Goal: Feedback & Contribution: Submit feedback/report problem

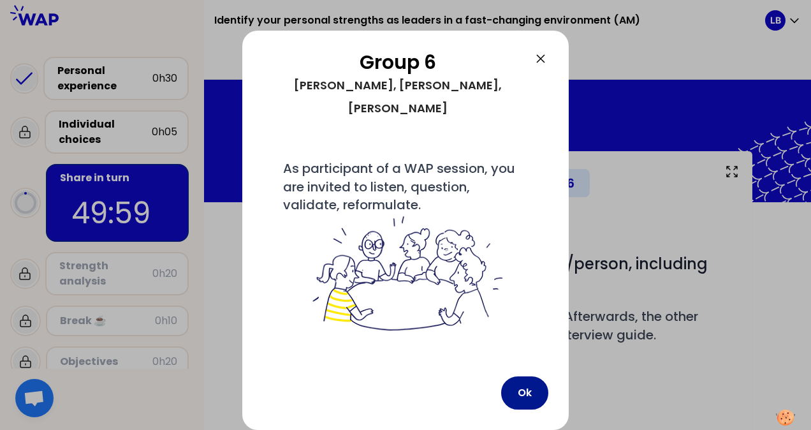
click at [532, 396] on button "Ok" at bounding box center [524, 392] width 47 height 33
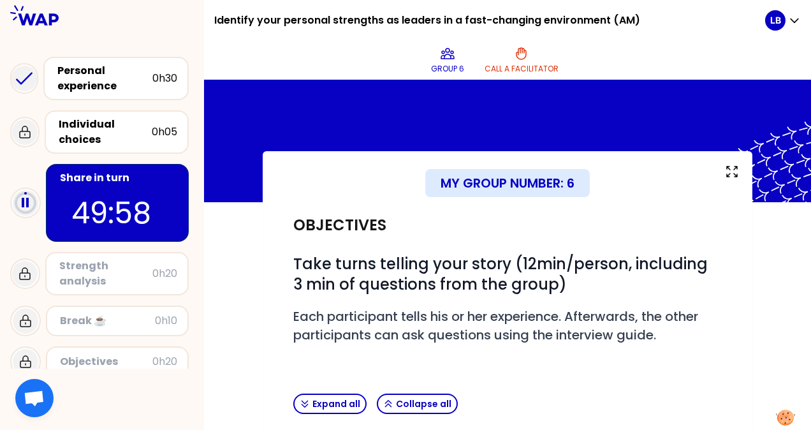
click at [588, 236] on div "Objectives # Take turns telling your story (12min/person, including 3 min of qu…" at bounding box center [507, 295] width 439 height 186
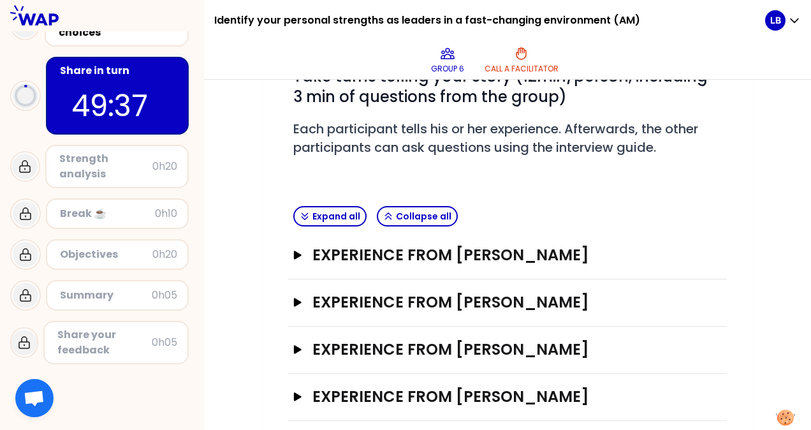
scroll to position [201, 0]
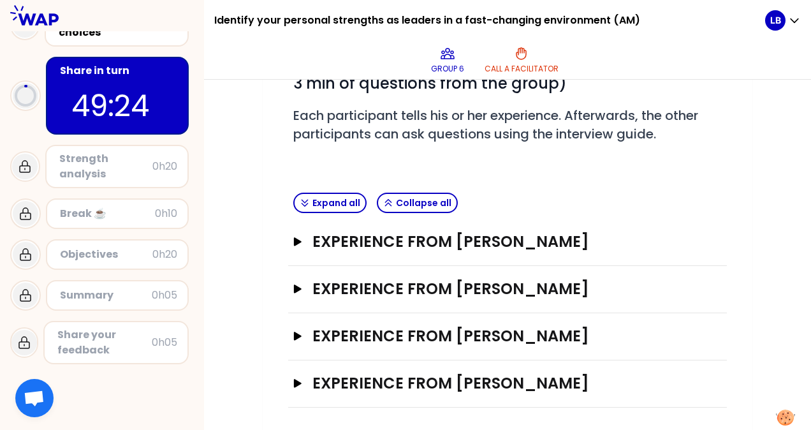
click at [371, 419] on div "My group number: 6 Objectives # Take turns telling your story (12min/person, in…" at bounding box center [508, 191] width 490 height 483
click at [298, 240] on icon "button" at bounding box center [298, 241] width 8 height 8
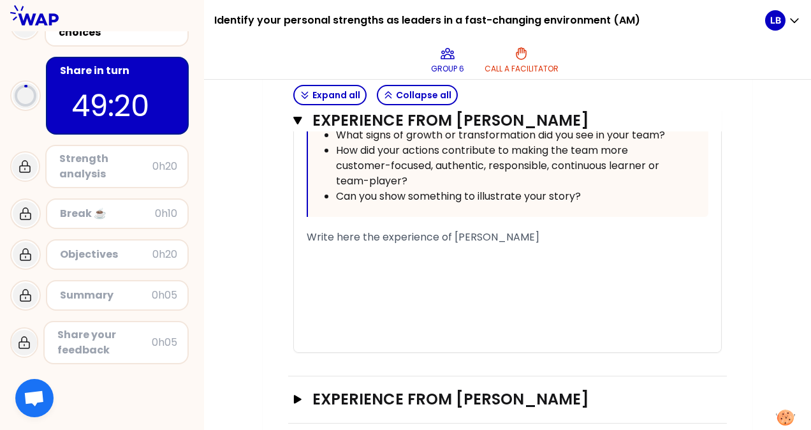
scroll to position [783, 0]
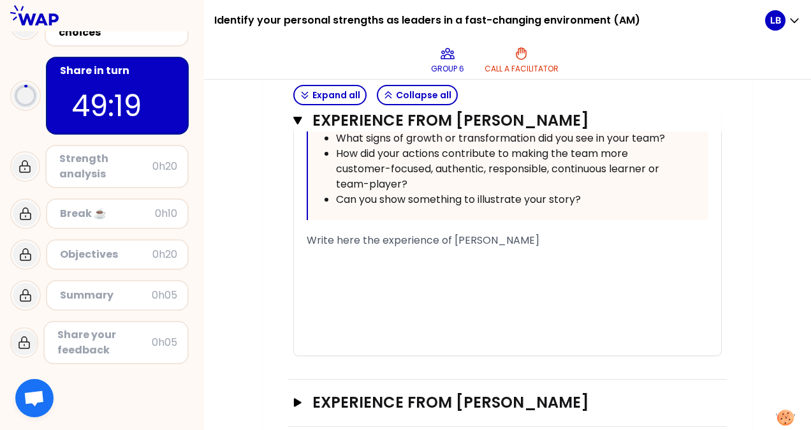
click at [363, 249] on div "﻿" at bounding box center [508, 255] width 402 height 15
drag, startPoint x: 388, startPoint y: 259, endPoint x: 272, endPoint y: 254, distance: 115.5
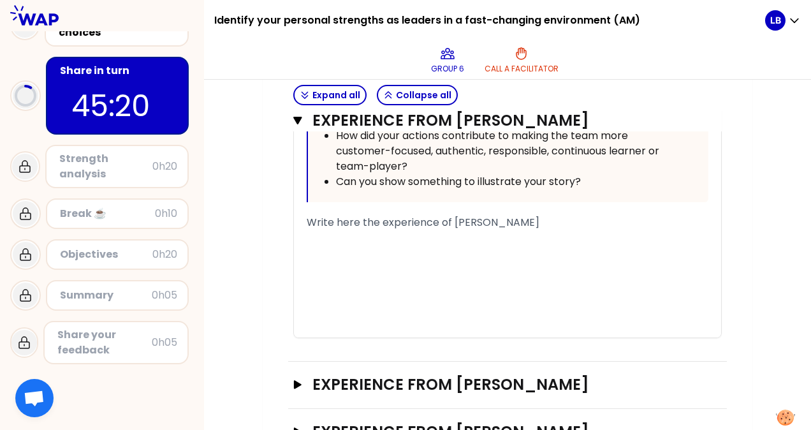
scroll to position [802, 0]
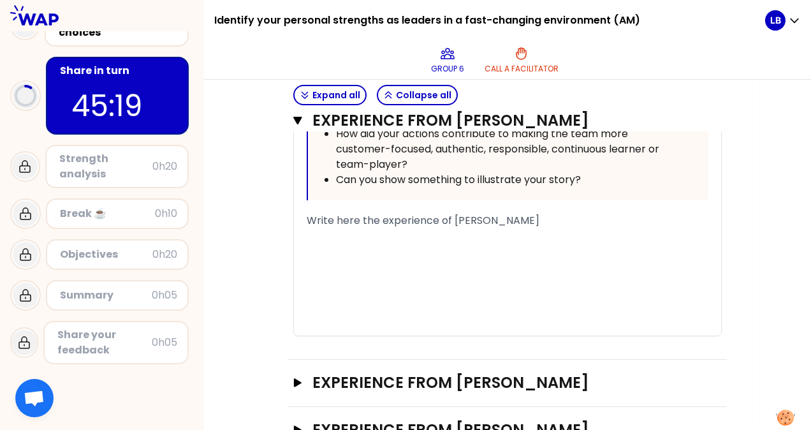
click at [373, 249] on div "﻿" at bounding box center [508, 250] width 402 height 15
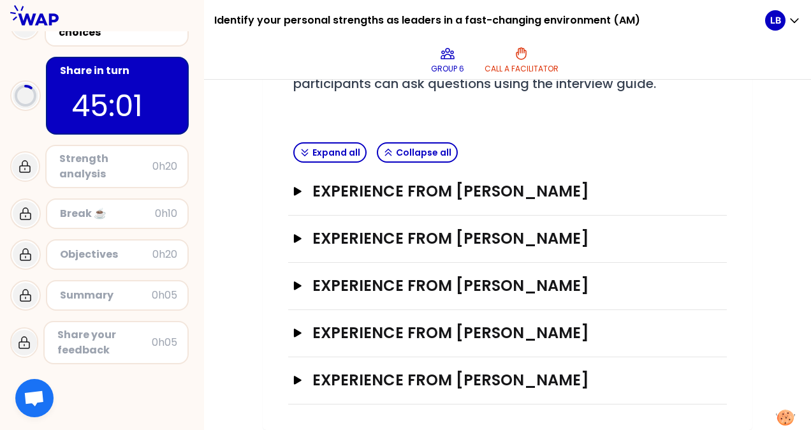
scroll to position [247, 0]
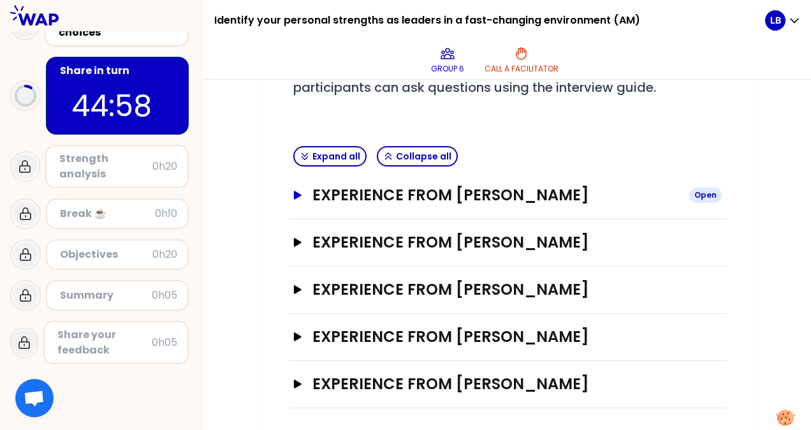
click at [294, 194] on icon "button" at bounding box center [298, 195] width 8 height 8
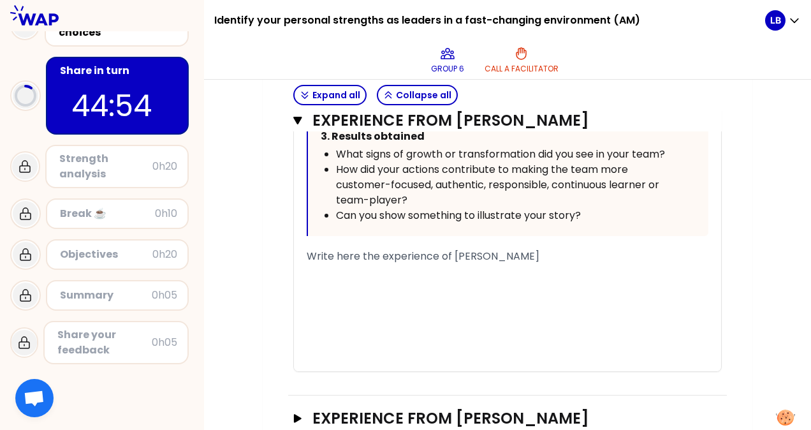
scroll to position [769, 0]
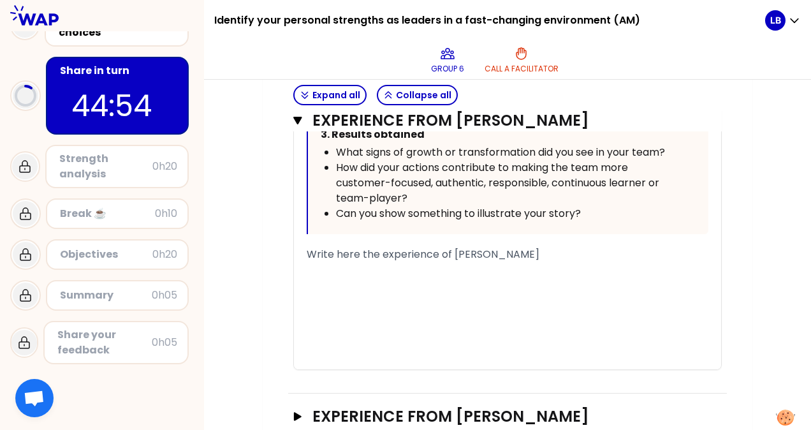
click at [319, 269] on div "﻿" at bounding box center [508, 269] width 402 height 15
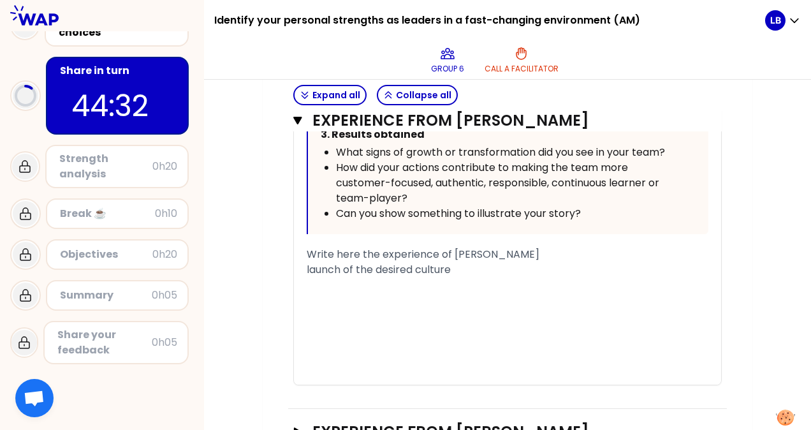
scroll to position [201, 0]
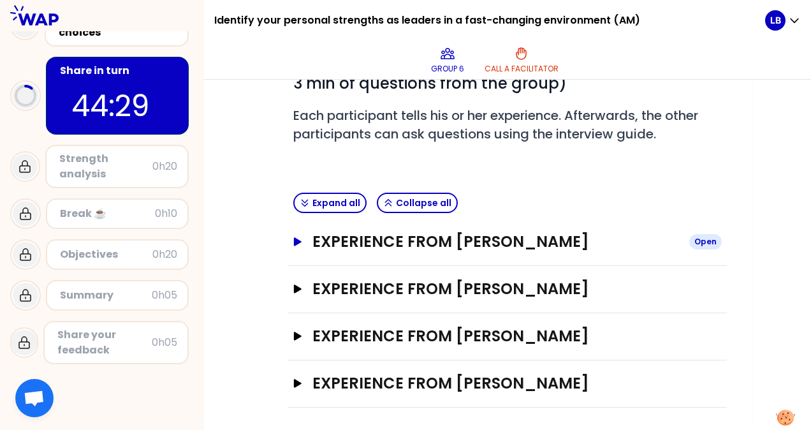
click at [300, 240] on icon "button" at bounding box center [298, 241] width 8 height 8
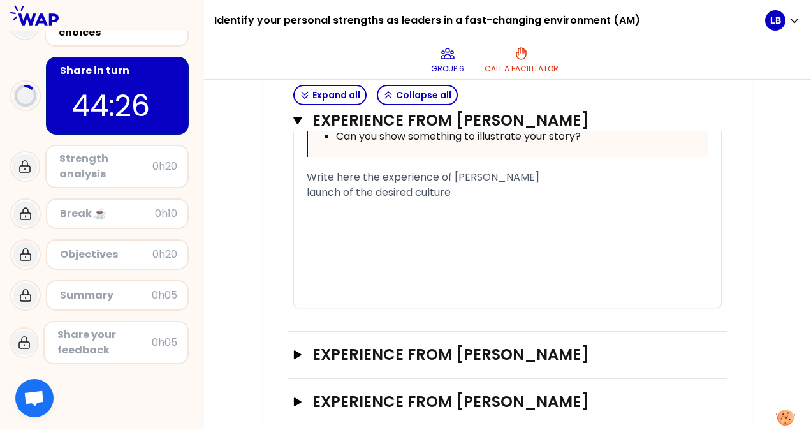
scroll to position [848, 0]
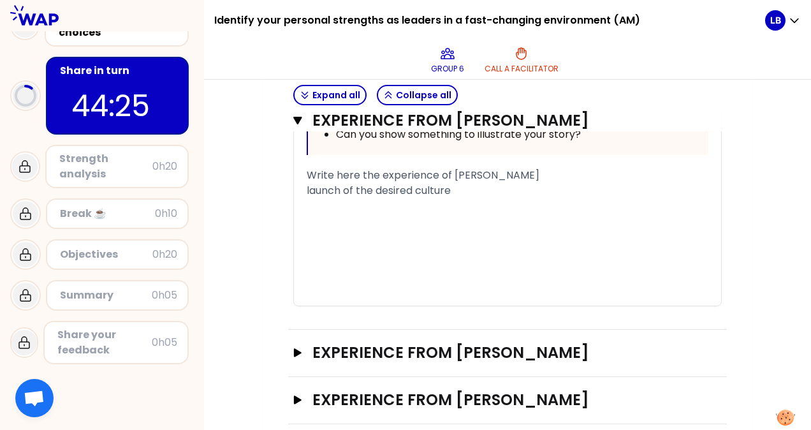
click at [472, 193] on div "launch of the desired culture" at bounding box center [508, 190] width 402 height 15
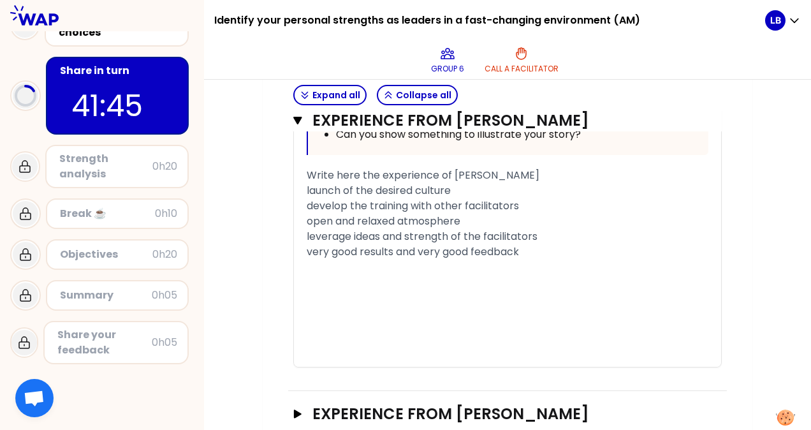
click at [525, 206] on div "develop the training with other facilitators" at bounding box center [508, 205] width 402 height 15
click at [533, 259] on div "very good results and very good feedback" at bounding box center [508, 251] width 402 height 15
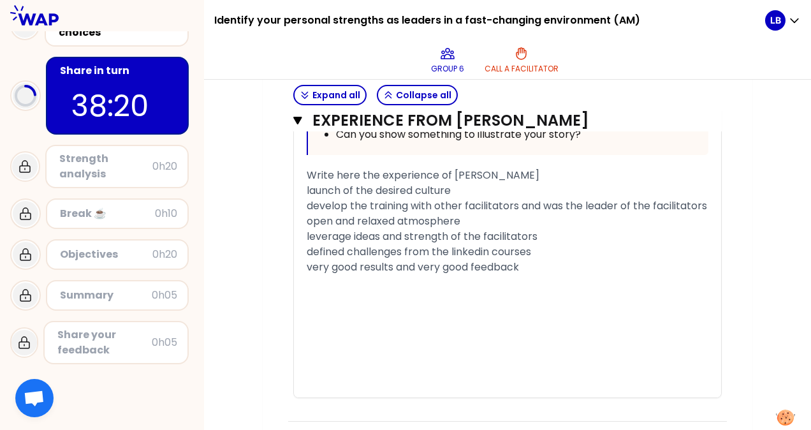
click at [555, 244] on div "leverage ideas and strength of the facilitators" at bounding box center [508, 236] width 402 height 15
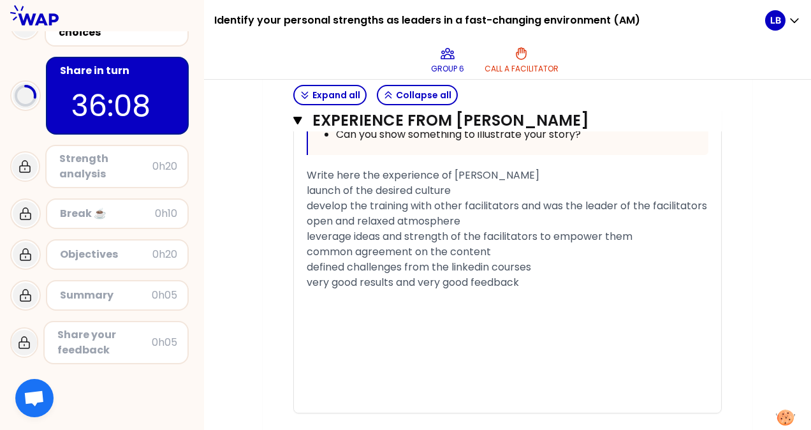
click at [489, 229] on div "open and relaxed atmosphere" at bounding box center [508, 221] width 402 height 15
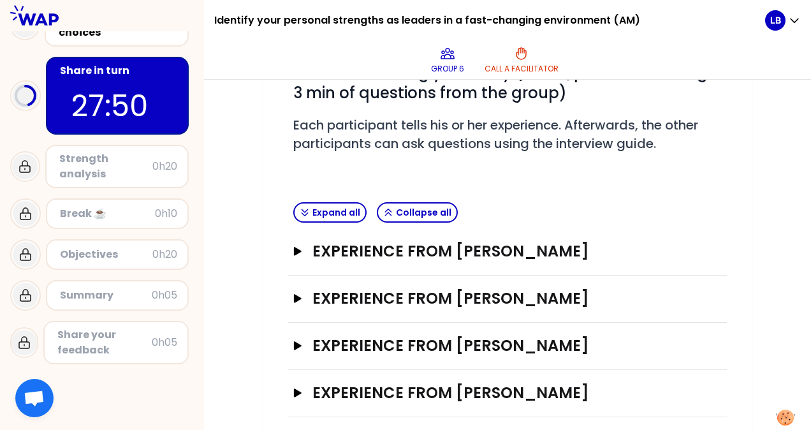
scroll to position [201, 0]
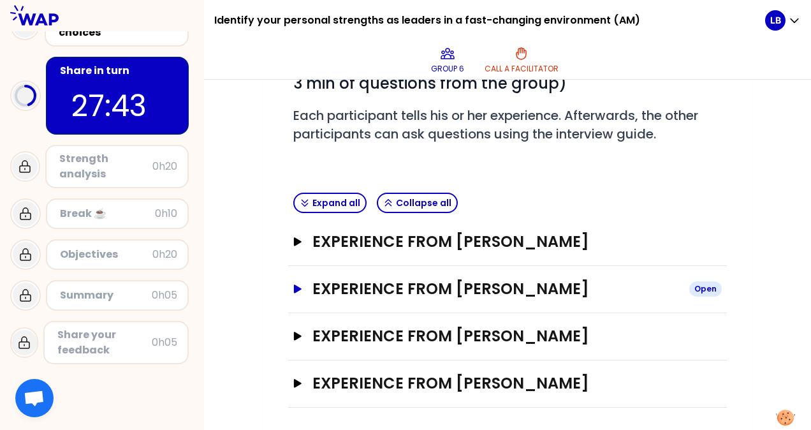
click at [293, 286] on icon "button" at bounding box center [298, 288] width 10 height 9
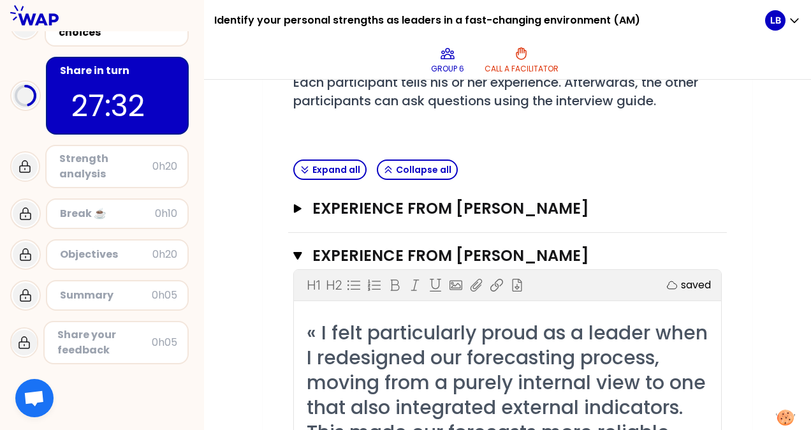
scroll to position [257, 0]
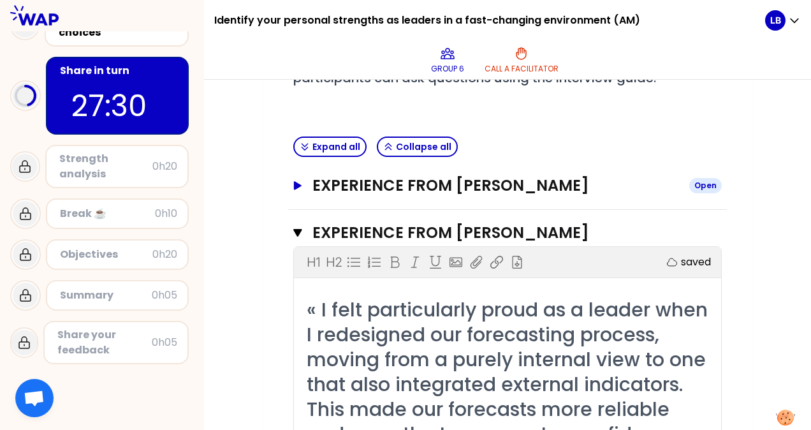
click at [297, 186] on icon "button" at bounding box center [298, 185] width 8 height 8
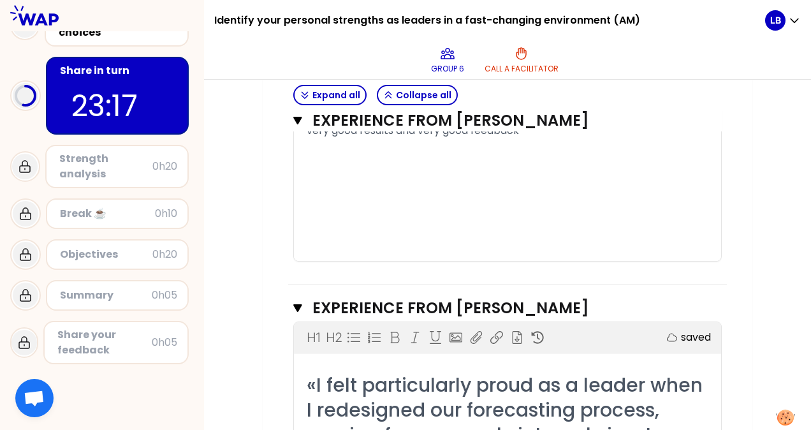
scroll to position [1011, 0]
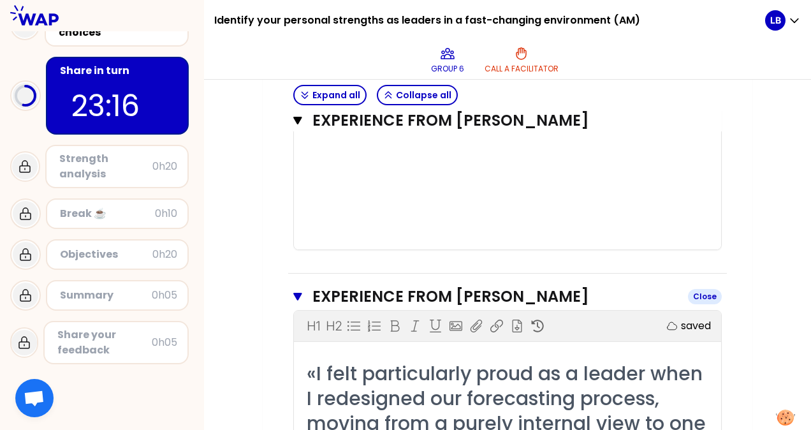
click at [298, 300] on icon "button" at bounding box center [297, 297] width 8 height 8
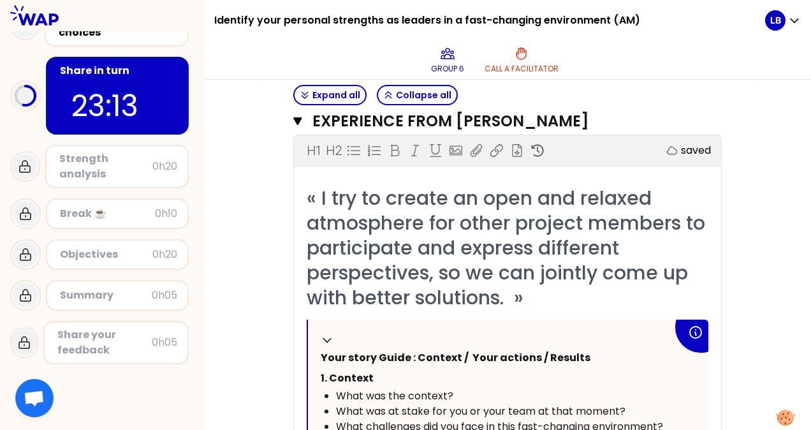
scroll to position [323, 0]
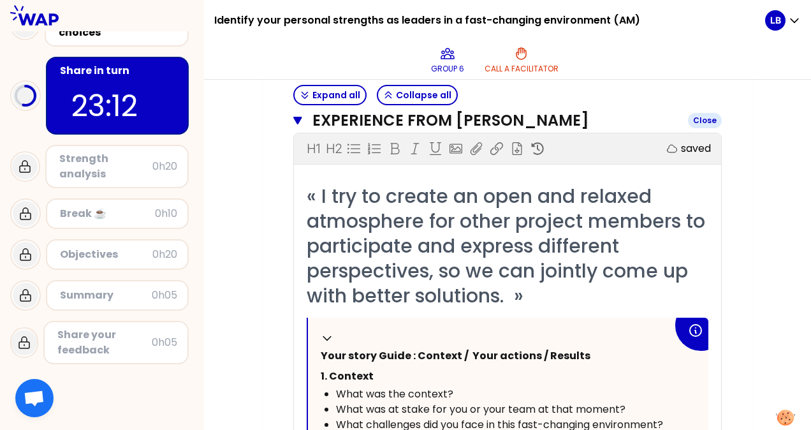
click at [300, 118] on icon "button" at bounding box center [297, 121] width 8 height 8
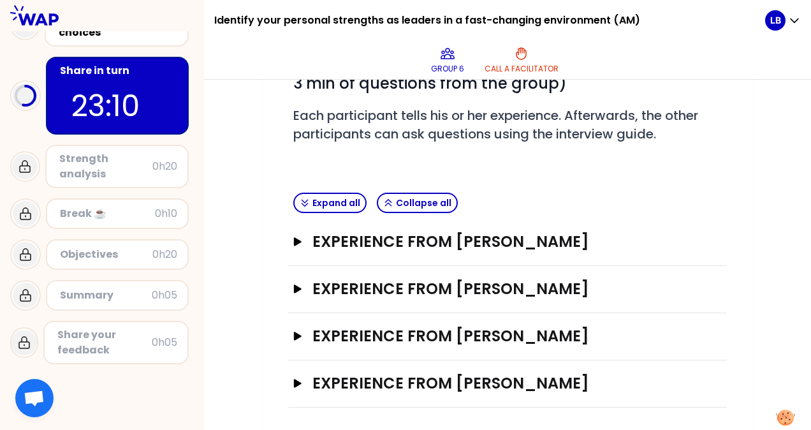
drag, startPoint x: 799, startPoint y: 275, endPoint x: 804, endPoint y: 318, distance: 42.9
click at [804, 318] on div "My group number: 6 Objectives # Take turns telling your story (12min/person, in…" at bounding box center [507, 255] width 607 height 350
click at [298, 380] on icon "button" at bounding box center [298, 383] width 8 height 8
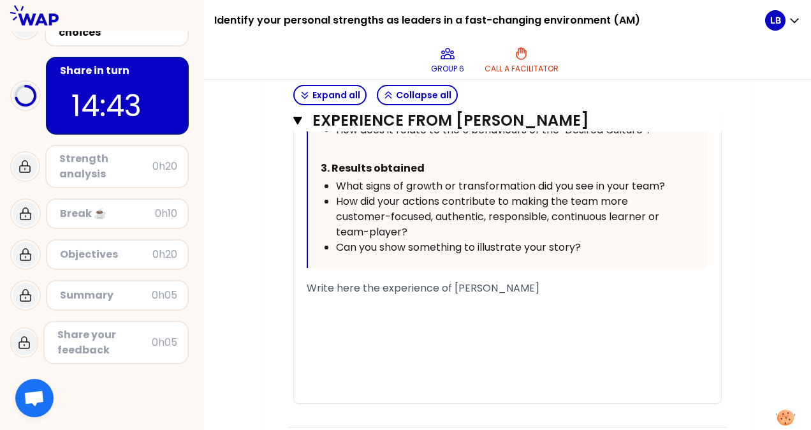
scroll to position [970, 0]
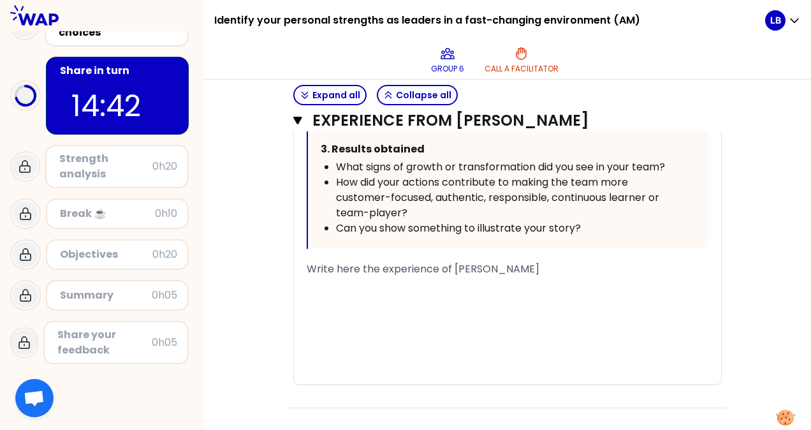
click at [354, 282] on div "﻿" at bounding box center [508, 284] width 402 height 15
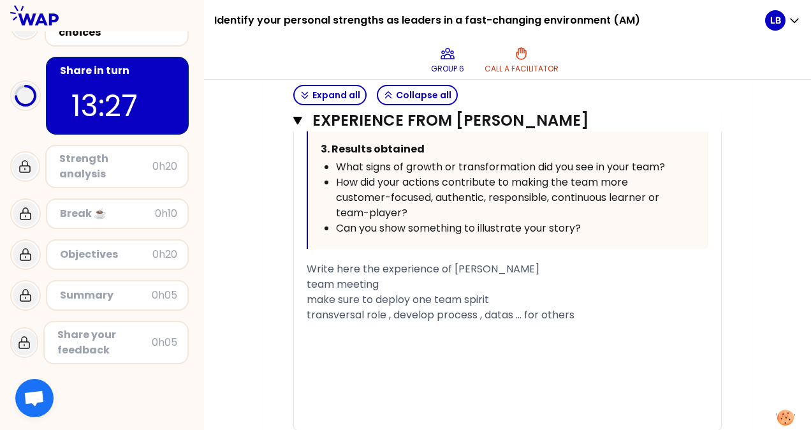
click at [500, 296] on div "make sure to deploy one team spirit" at bounding box center [508, 299] width 402 height 15
click at [314, 328] on div "﻿" at bounding box center [508, 330] width 402 height 15
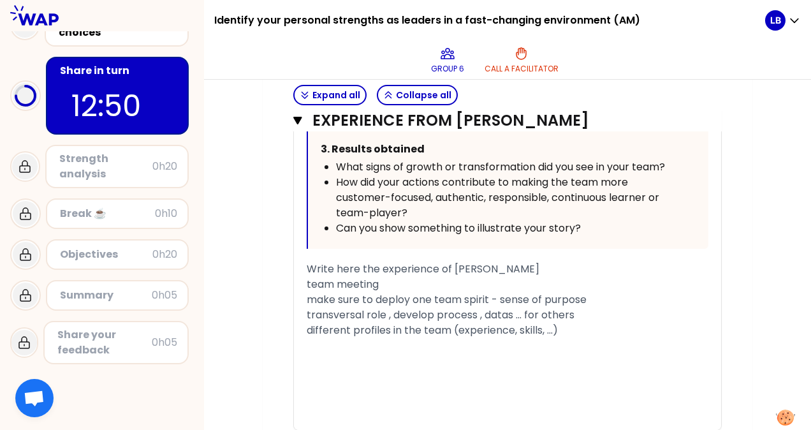
click at [451, 328] on span "different profiles in the team (experience, skills, ...)" at bounding box center [432, 330] width 251 height 15
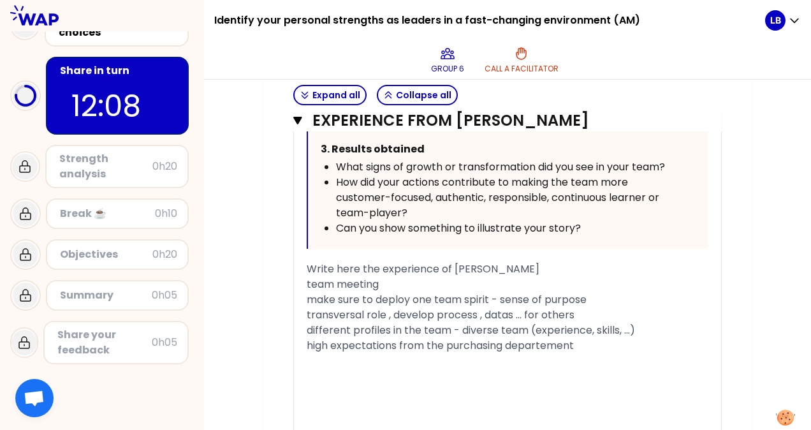
click at [596, 297] on div "make sure to deploy one team spirit - sense of purpose" at bounding box center [508, 299] width 402 height 15
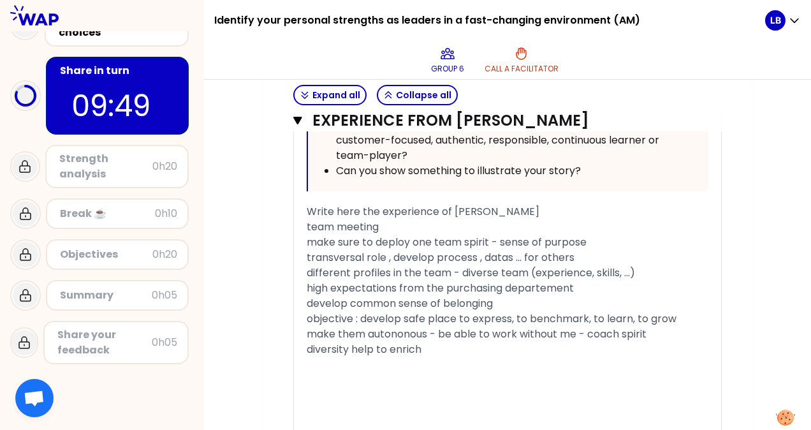
scroll to position [1039, 0]
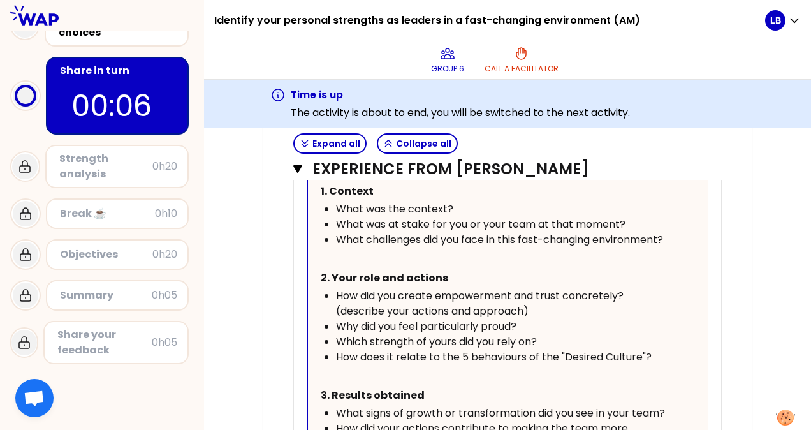
scroll to position [773, 0]
click at [424, 140] on button "Collapse all" at bounding box center [417, 143] width 81 height 20
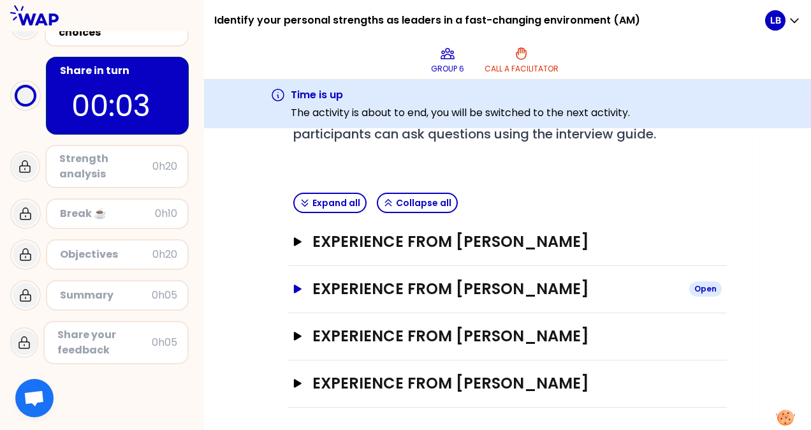
click at [296, 281] on button "Experience from [PERSON_NAME] Open" at bounding box center [507, 289] width 428 height 20
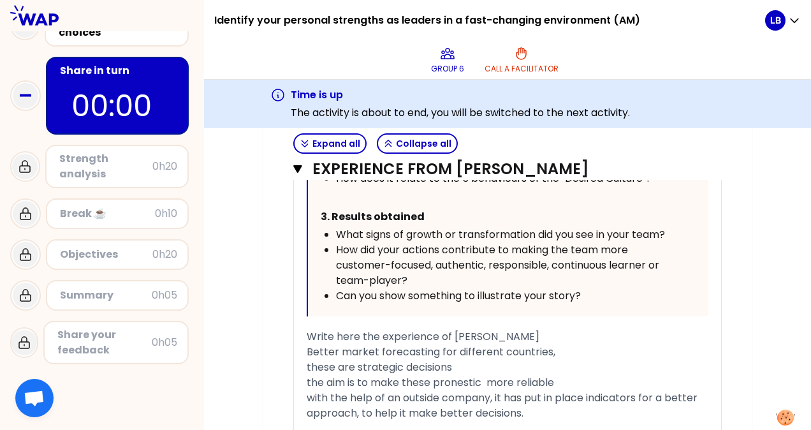
scroll to position [876, 0]
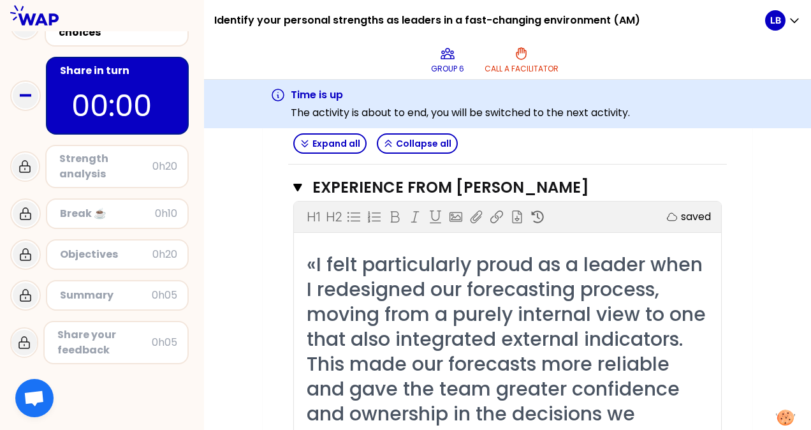
scroll to position [370, 0]
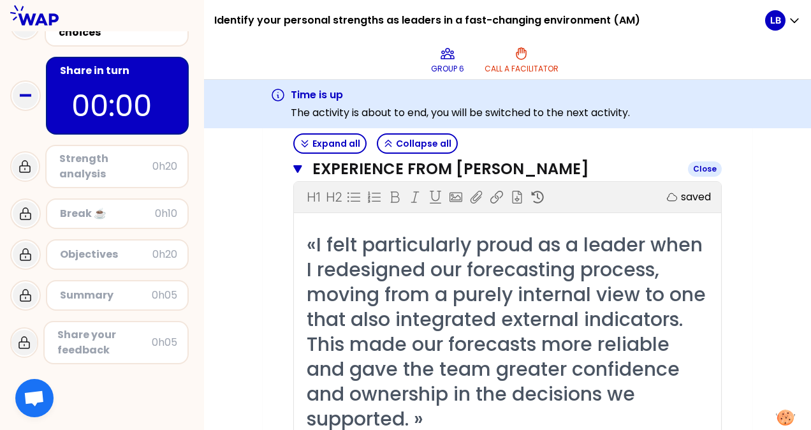
click at [298, 170] on icon "button" at bounding box center [297, 169] width 8 height 8
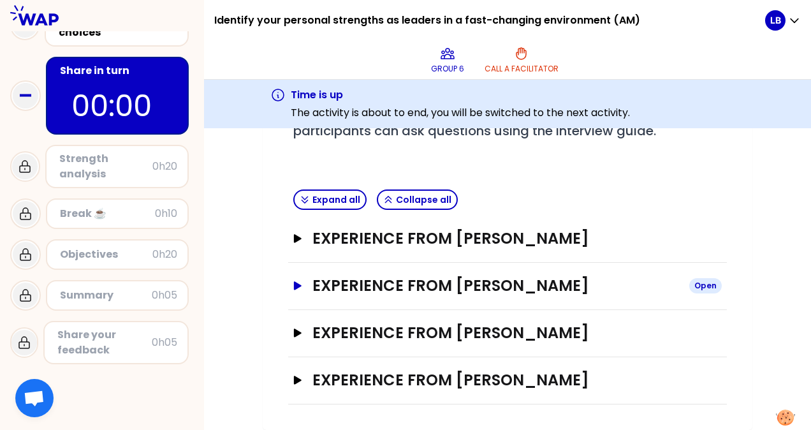
scroll to position [249, 0]
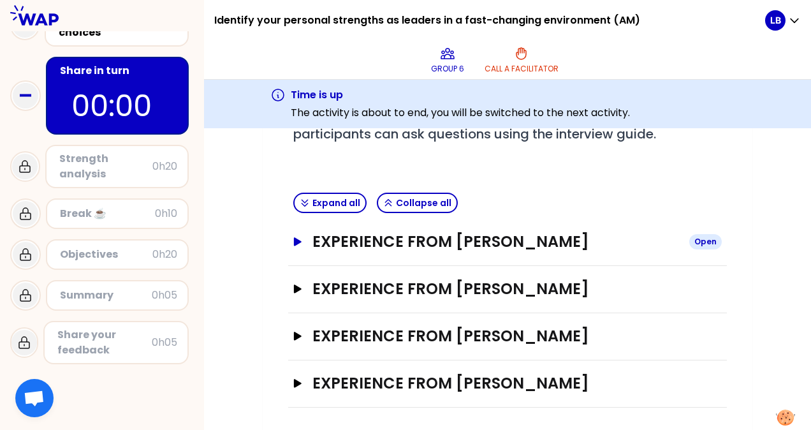
click at [296, 241] on icon "button" at bounding box center [298, 241] width 8 height 8
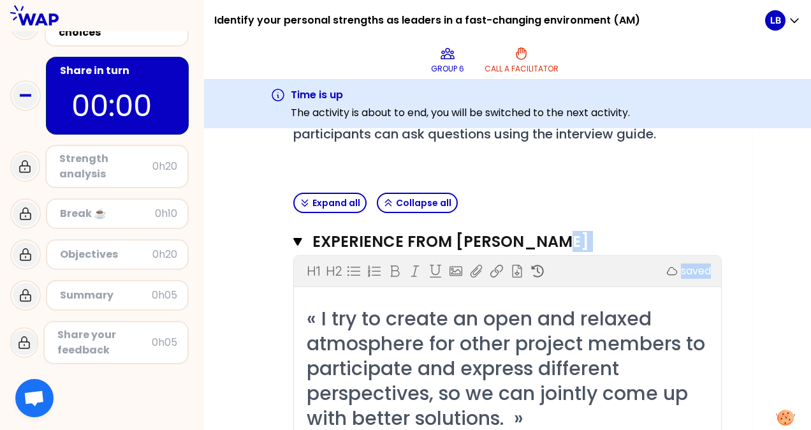
drag, startPoint x: 799, startPoint y: 224, endPoint x: 798, endPoint y: 252, distance: 28.1
drag, startPoint x: 798, startPoint y: 252, endPoint x: 783, endPoint y: 289, distance: 40.6
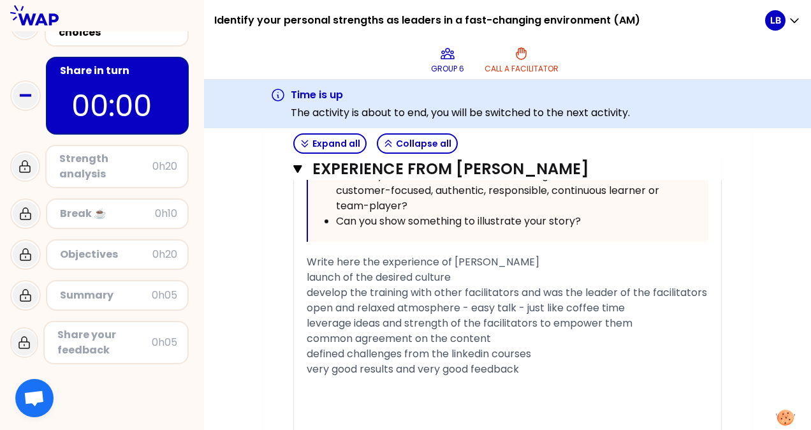
scroll to position [816, 0]
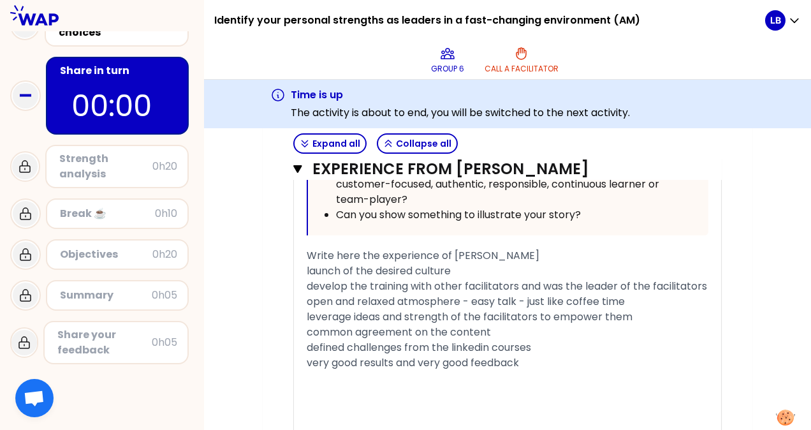
drag, startPoint x: 307, startPoint y: 269, endPoint x: 542, endPoint y: 377, distance: 258.1
click at [542, 377] on div "« I try to create an open and relaxed atmosphere for other project members to p…" at bounding box center [508, 115] width 402 height 753
copy div "launch of the desired culture develop the training with other facilitators and …"
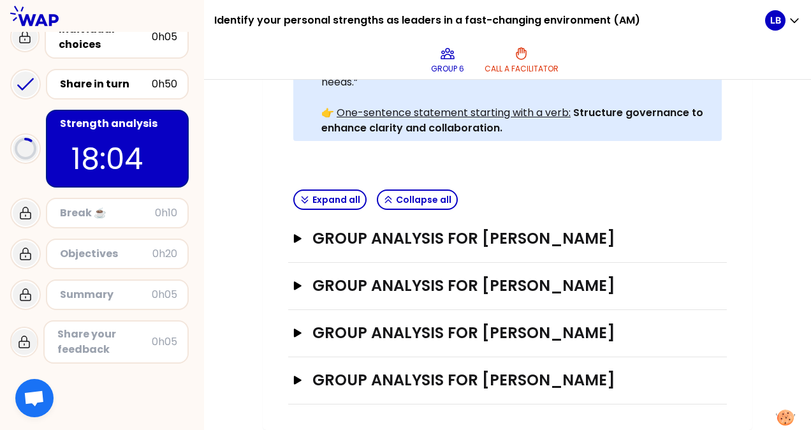
scroll to position [448, 0]
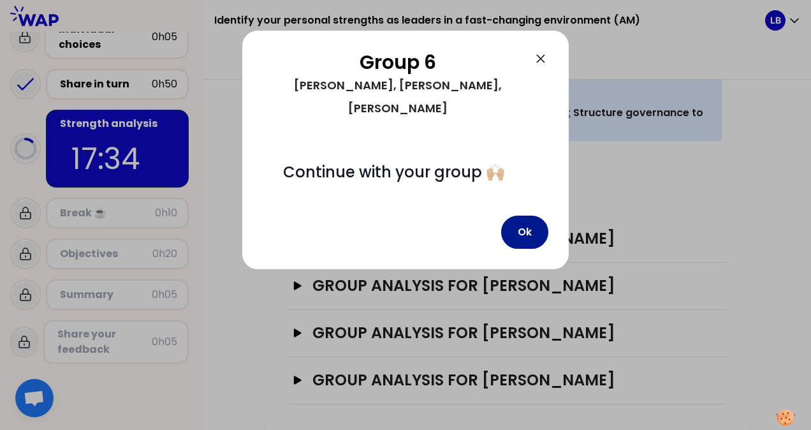
click at [542, 215] on button "Ok" at bounding box center [524, 231] width 47 height 33
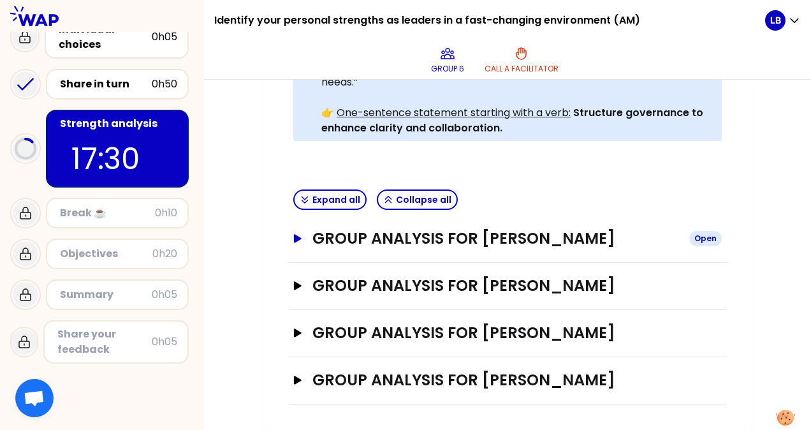
click at [302, 234] on icon "button" at bounding box center [298, 238] width 10 height 9
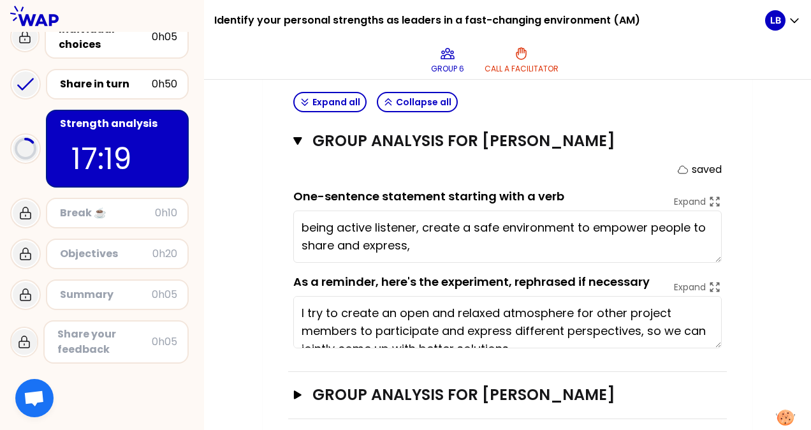
scroll to position [523, 0]
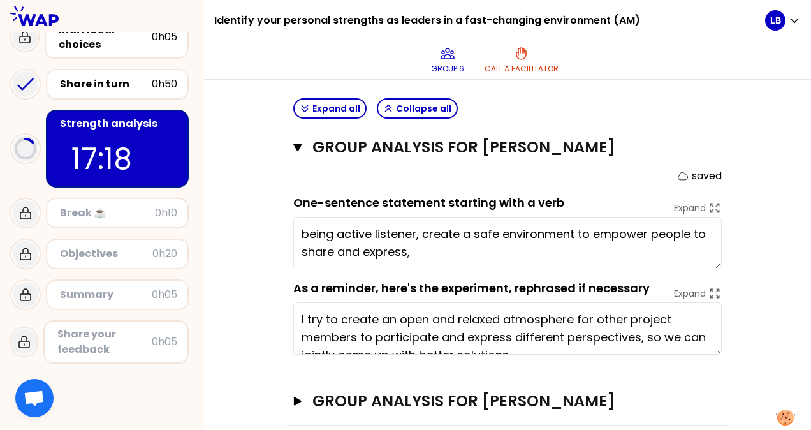
drag, startPoint x: 510, startPoint y: 254, endPoint x: 515, endPoint y: 249, distance: 6.8
click at [515, 249] on textarea "being active listener, create a safe environment to empower people to share and…" at bounding box center [507, 243] width 428 height 52
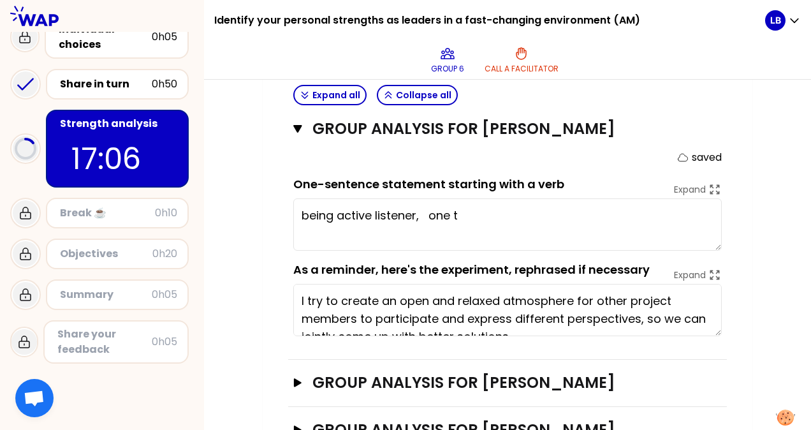
scroll to position [540, 0]
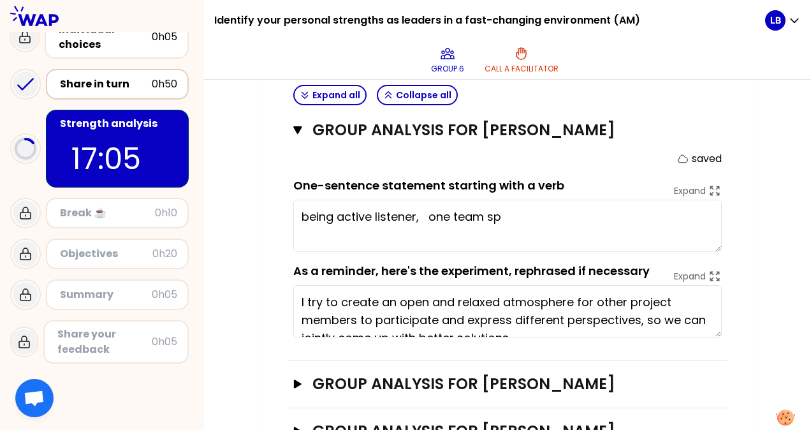
type textarea "being active listener, one team spi"
click at [111, 84] on div "Share in turn" at bounding box center [106, 83] width 92 height 15
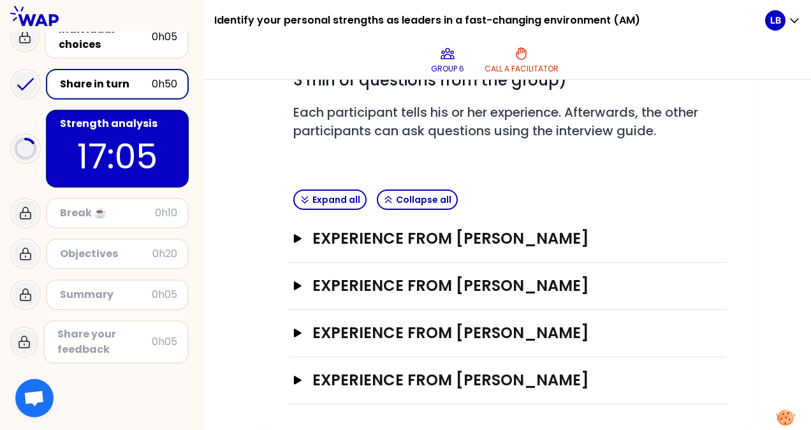
scroll to position [201, 0]
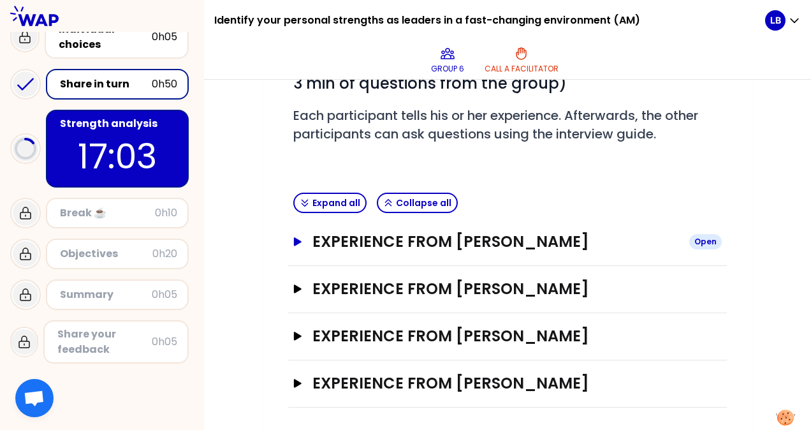
click at [294, 240] on icon "button" at bounding box center [298, 241] width 8 height 8
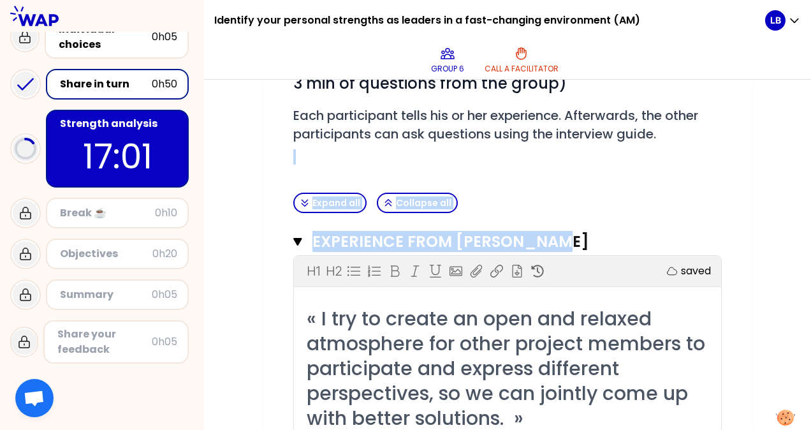
drag, startPoint x: 801, startPoint y: 175, endPoint x: 800, endPoint y: 243, distance: 67.6
drag, startPoint x: 800, startPoint y: 243, endPoint x: 771, endPoint y: 250, distance: 29.5
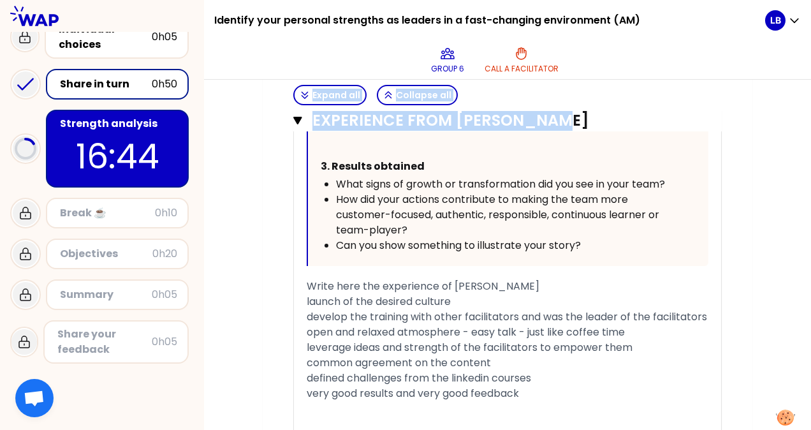
scroll to position [739, 0]
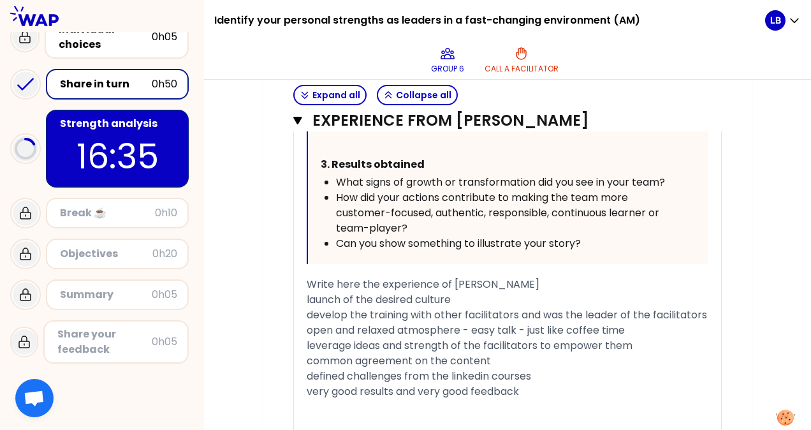
click at [115, 134] on p "16:35" at bounding box center [117, 156] width 120 height 50
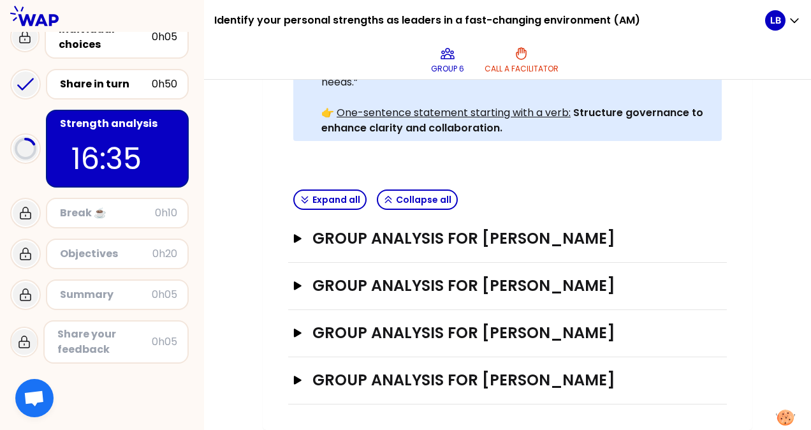
scroll to position [448, 0]
click at [298, 234] on icon "button" at bounding box center [298, 238] width 10 height 9
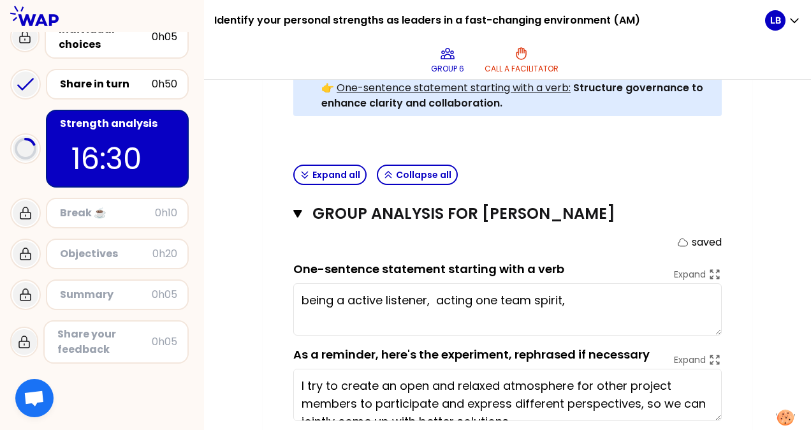
scroll to position [461, 0]
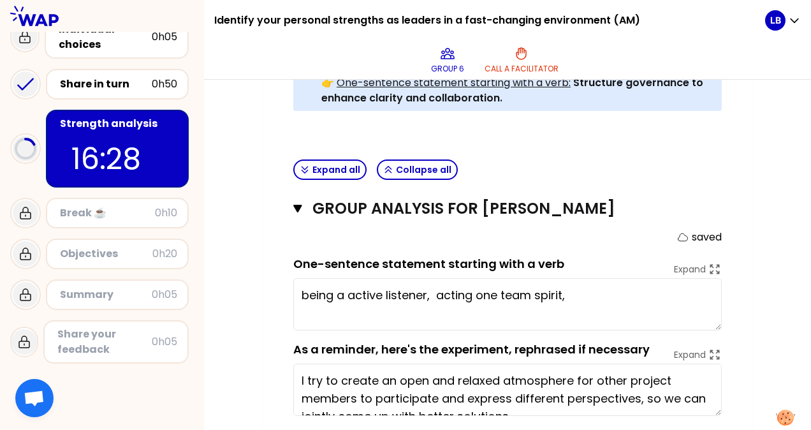
click at [588, 291] on textarea "being a active listener, acting one team spirit," at bounding box center [507, 304] width 428 height 52
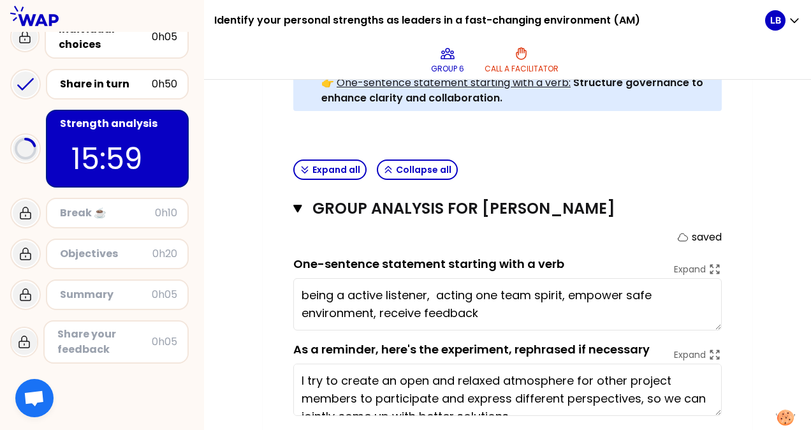
type textarea "being an active listener, acting one team spirit, empower safe environment, rec…"
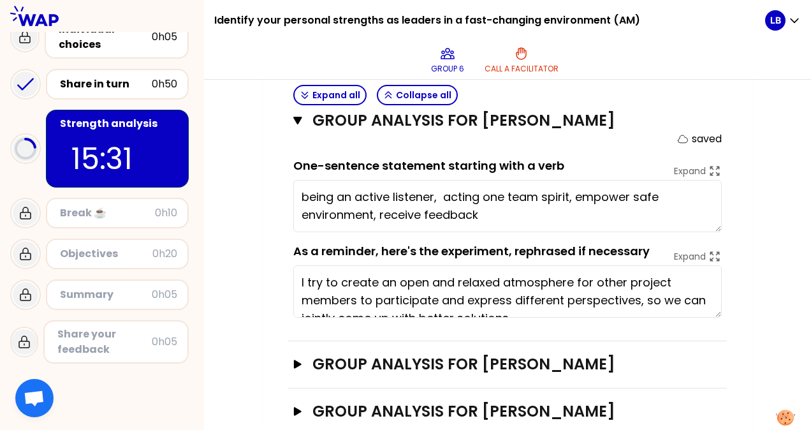
scroll to position [654, 0]
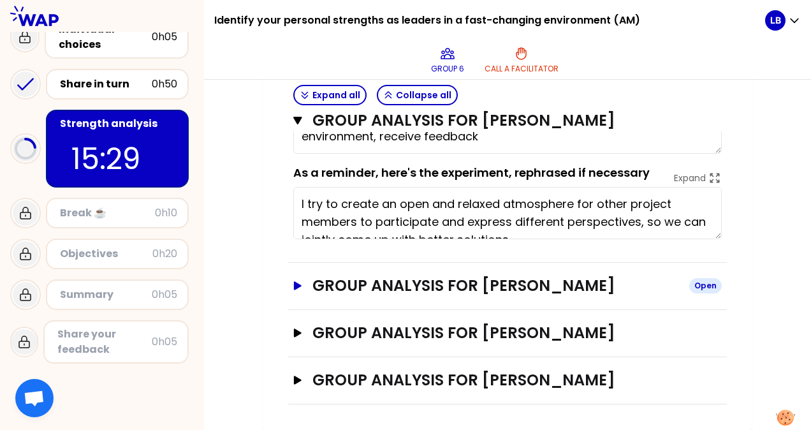
click at [296, 281] on icon "button" at bounding box center [298, 285] width 8 height 8
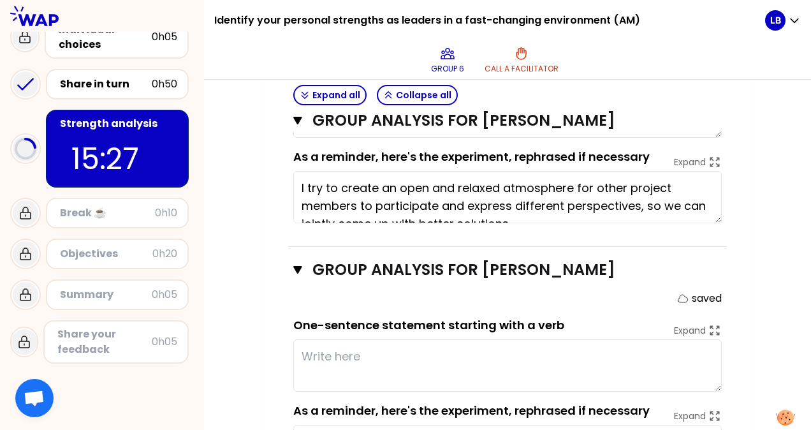
click at [391, 356] on textarea at bounding box center [507, 365] width 428 height 52
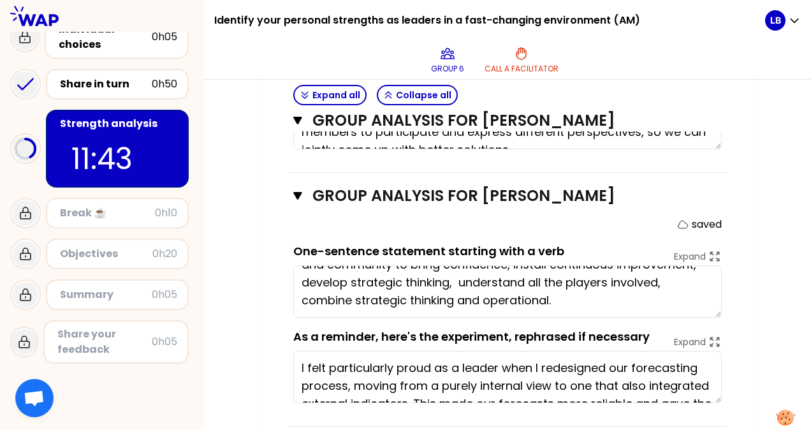
scroll to position [0, 0]
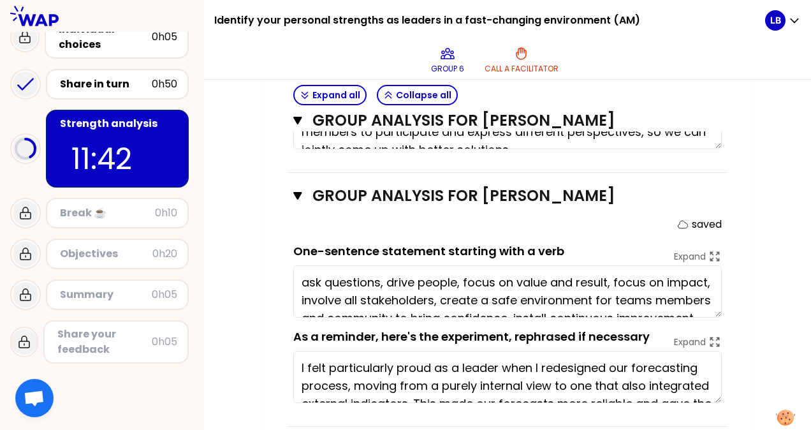
type textarea "ask questions, drive people, focus on value and result, focus on impact, involv…"
drag, startPoint x: 799, startPoint y: 326, endPoint x: 801, endPoint y: 334, distance: 8.1
click at [801, 334] on div "My group number: 6 Objectives # As a group, identify the strength behind each e…" at bounding box center [507, 255] width 607 height 350
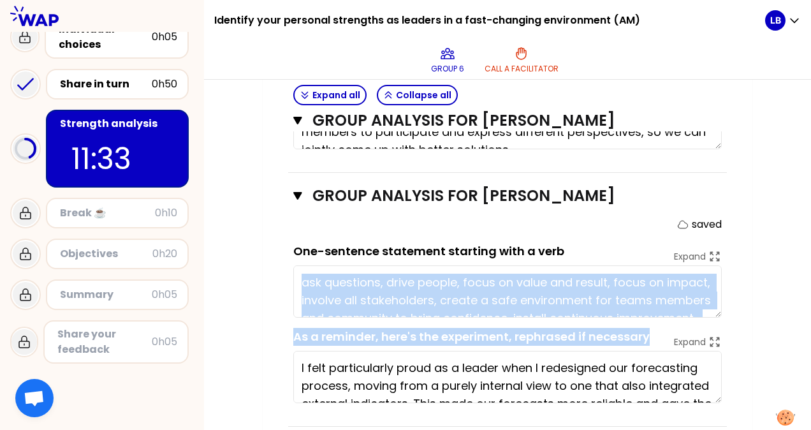
drag, startPoint x: 799, startPoint y: 323, endPoint x: 808, endPoint y: 273, distance: 50.6
click at [808, 273] on div "My group number: 6 Objectives # As a group, identify the strength behind each e…" at bounding box center [507, 255] width 607 height 350
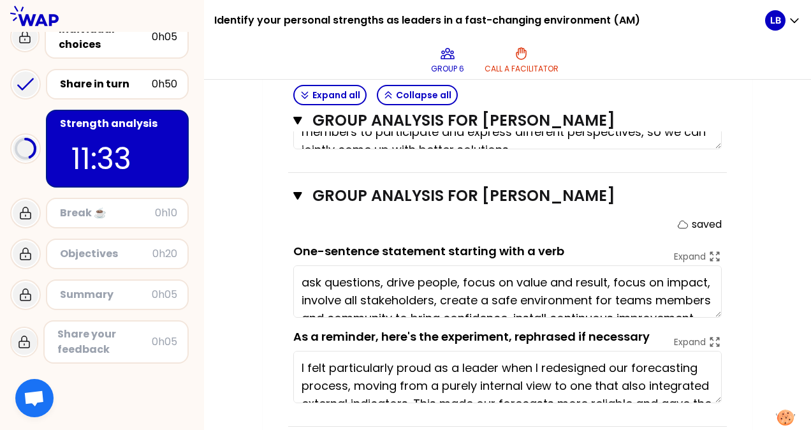
drag, startPoint x: 808, startPoint y: 273, endPoint x: 762, endPoint y: 312, distance: 60.6
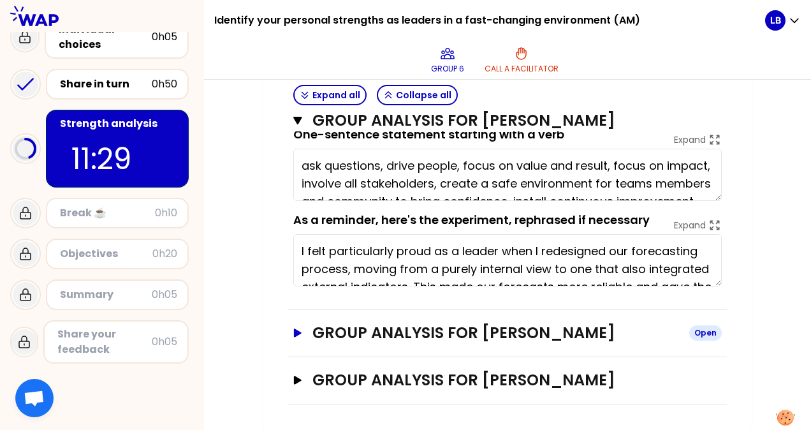
click at [300, 328] on icon "button" at bounding box center [298, 332] width 10 height 9
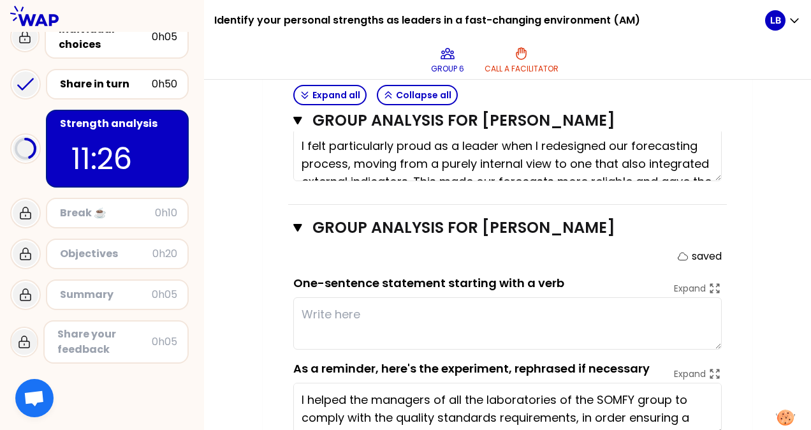
scroll to position [957, 0]
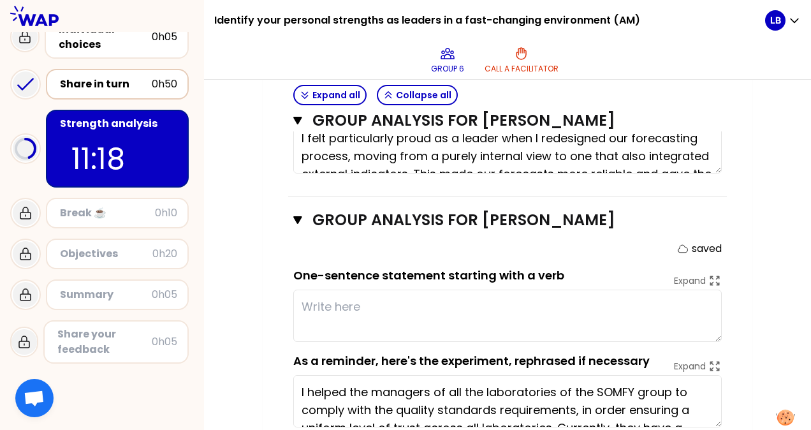
click at [100, 82] on div "Share in turn" at bounding box center [106, 83] width 92 height 15
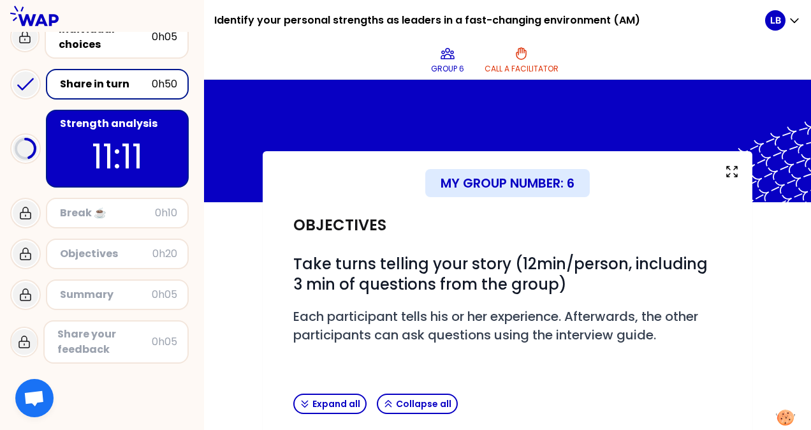
click at [105, 82] on div "Share in turn" at bounding box center [106, 83] width 92 height 15
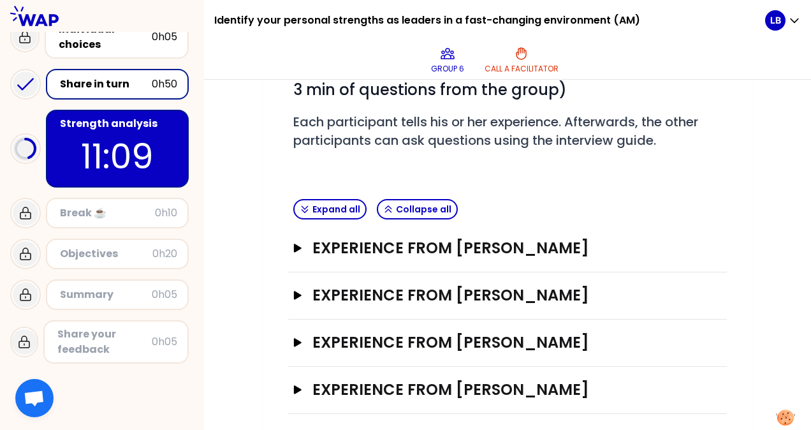
scroll to position [201, 0]
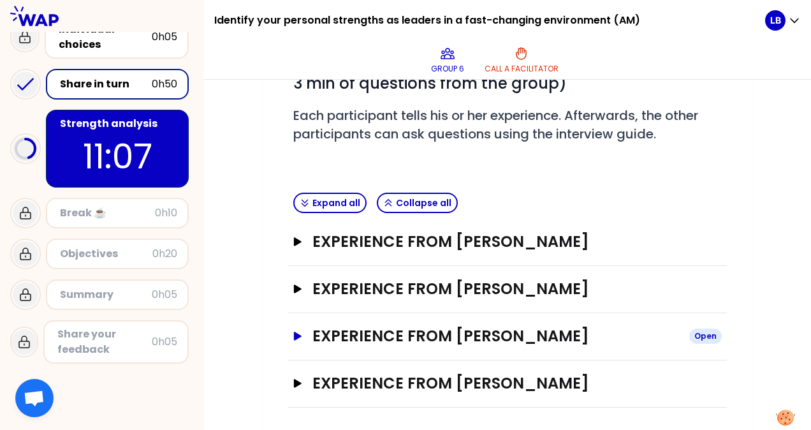
click at [298, 333] on icon "button" at bounding box center [298, 335] width 8 height 8
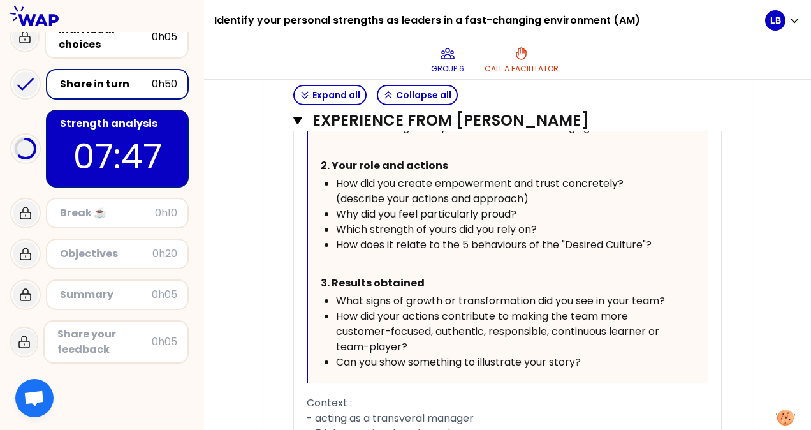
scroll to position [793, 0]
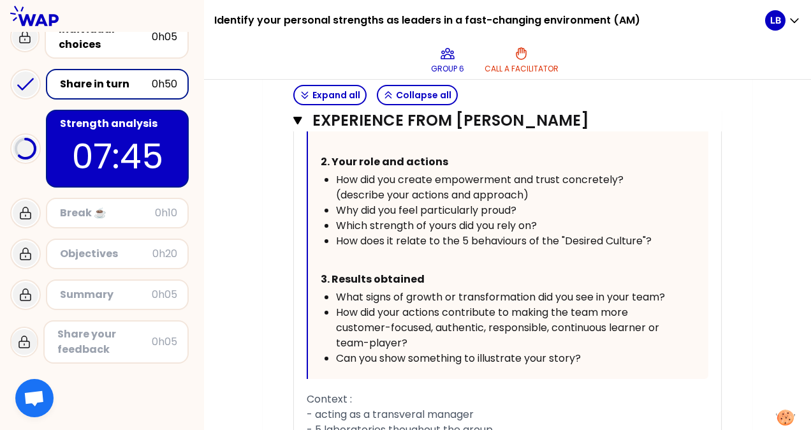
click at [134, 82] on div "Share in turn" at bounding box center [106, 83] width 92 height 15
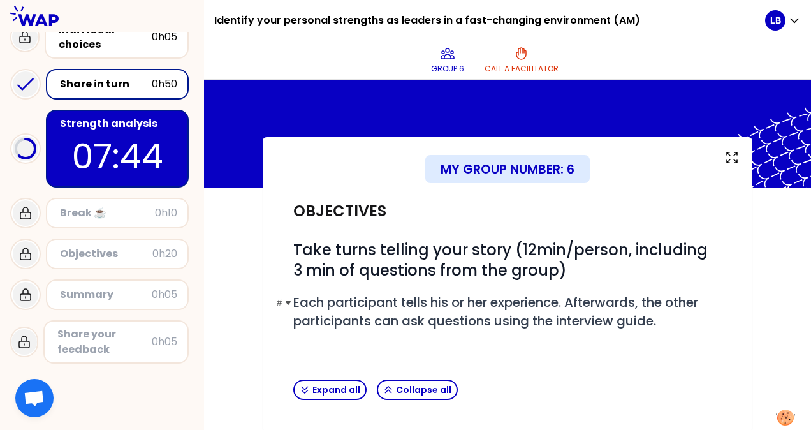
scroll to position [201, 0]
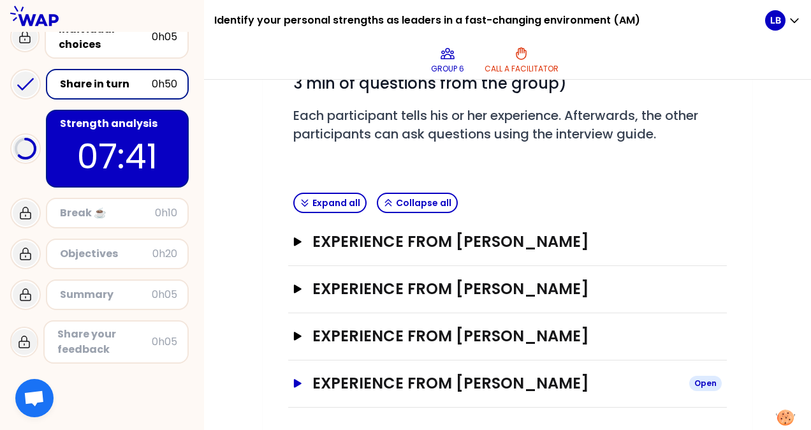
click at [298, 381] on icon "button" at bounding box center [298, 383] width 8 height 8
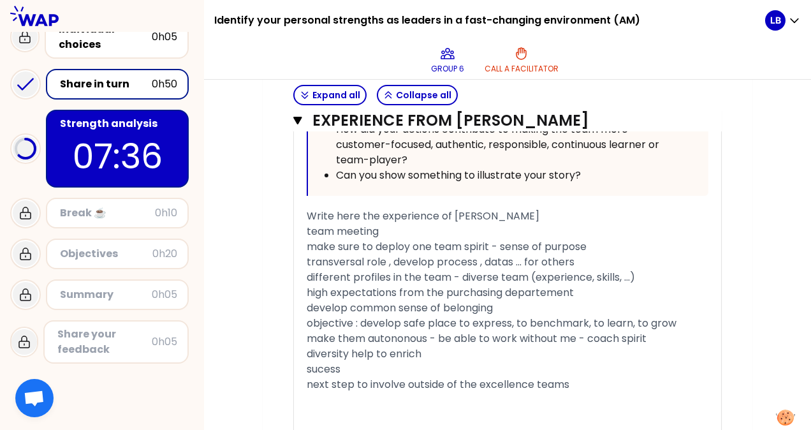
scroll to position [1031, 0]
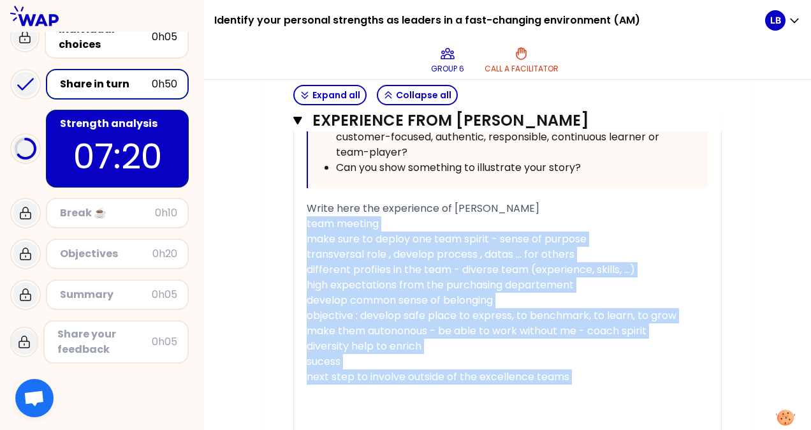
drag, startPoint x: 306, startPoint y: 222, endPoint x: 604, endPoint y: 382, distance: 338.5
click at [604, 382] on div "« I organise the team weekly meetings so that each team member highlights their…" at bounding box center [508, 39] width 402 height 843
copy div "team meeting make sure to deploy one team spirit - sense of purpose transversal…"
click at [651, 387] on div "﻿" at bounding box center [508, 391] width 402 height 15
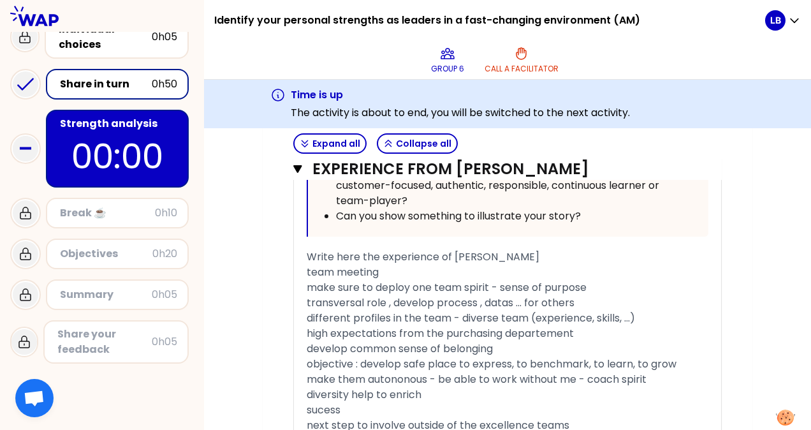
click at [143, 138] on p "00:00" at bounding box center [117, 156] width 120 height 50
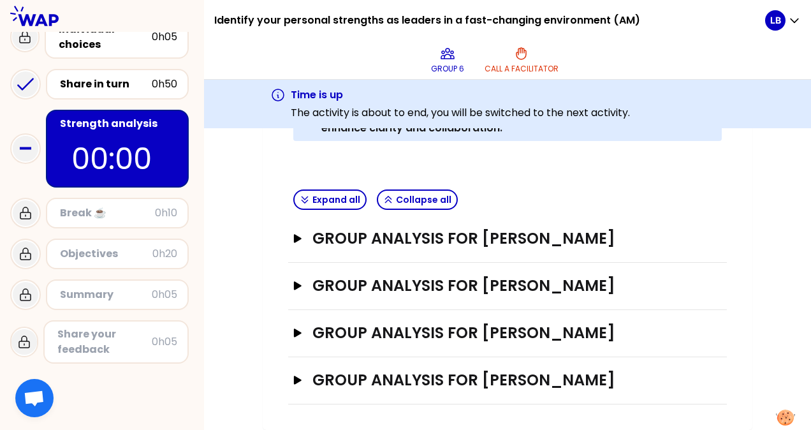
scroll to position [497, 0]
click at [128, 221] on div "Break ☕️ 0h10" at bounding box center [117, 213] width 120 height 18
click at [131, 212] on div "Break ☕️" at bounding box center [107, 212] width 95 height 15
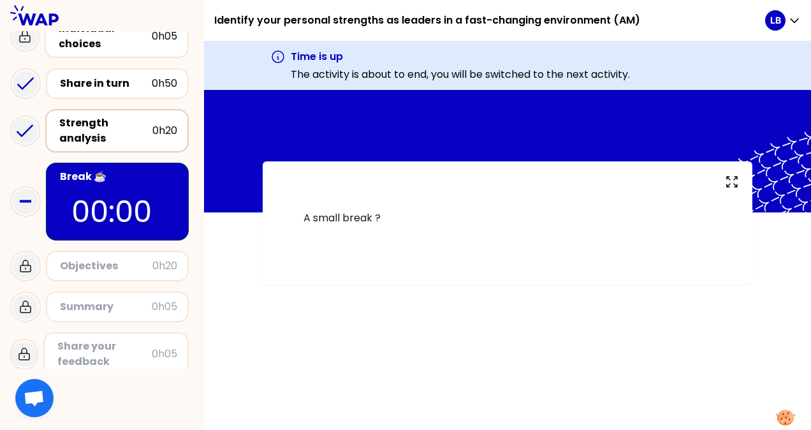
scroll to position [107, 0]
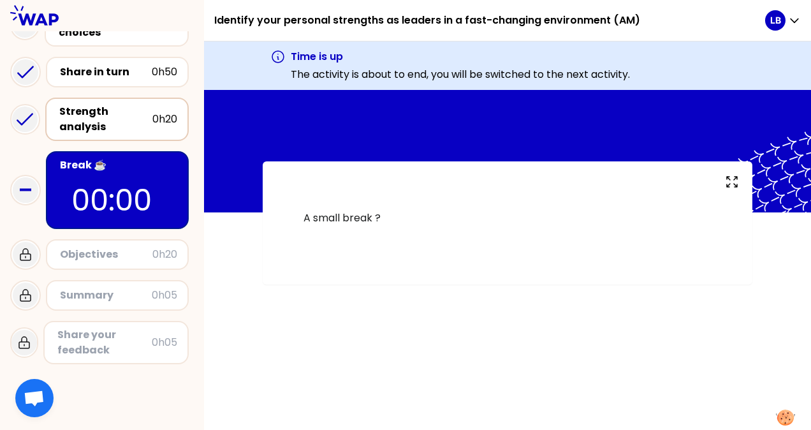
click at [111, 251] on div "Objectives" at bounding box center [106, 254] width 92 height 15
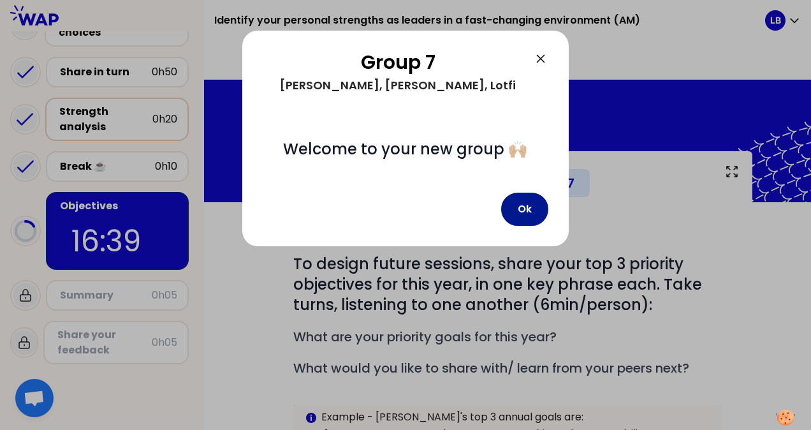
click at [528, 217] on button "Ok" at bounding box center [524, 208] width 47 height 33
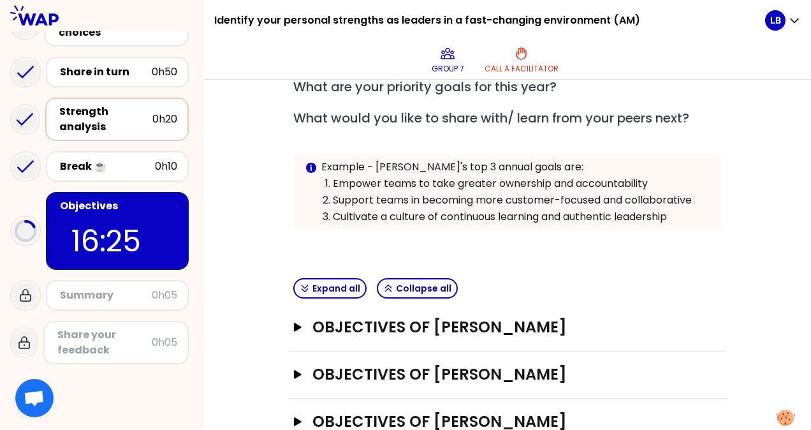
scroll to position [287, 0]
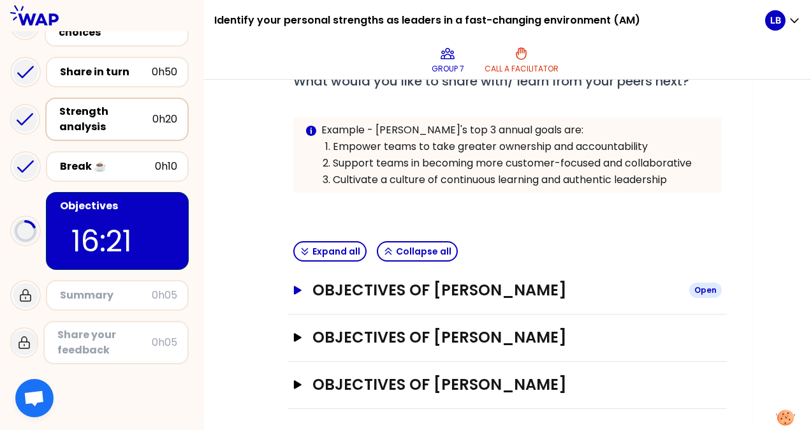
click at [296, 288] on icon "button" at bounding box center [298, 290] width 8 height 8
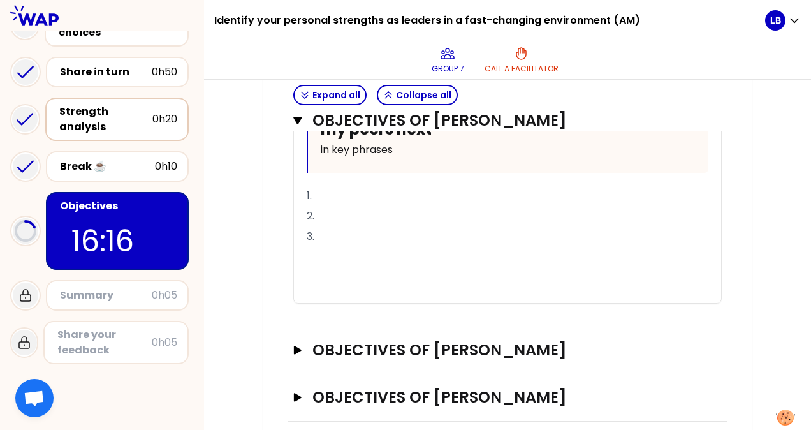
scroll to position [792, 0]
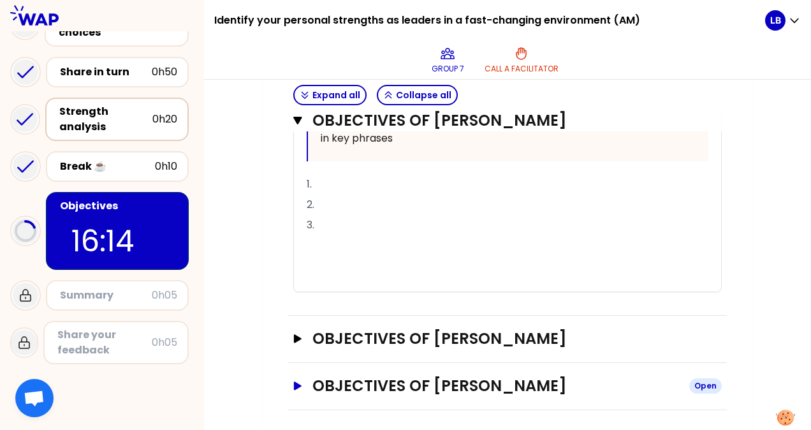
click at [296, 384] on icon "button" at bounding box center [298, 385] width 10 height 9
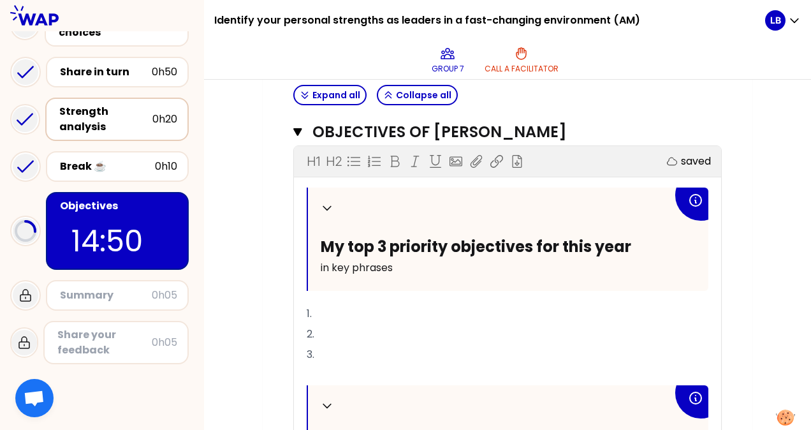
scroll to position [1052, 0]
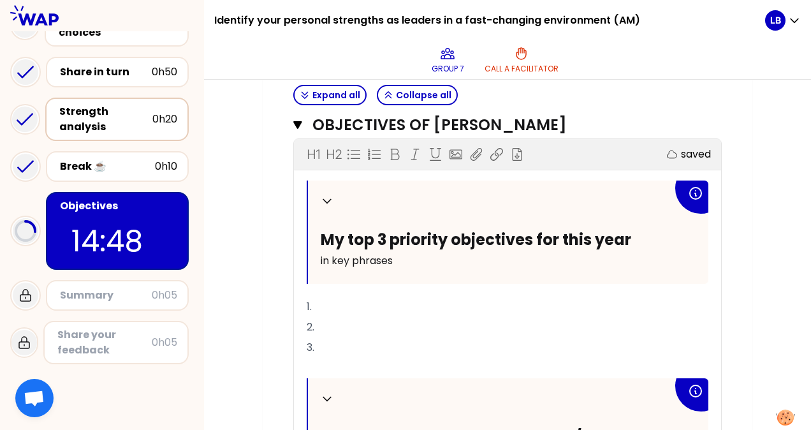
click at [331, 301] on p "1." at bounding box center [508, 306] width 402 height 20
click at [323, 320] on p "2." at bounding box center [508, 327] width 402 height 20
drag, startPoint x: 344, startPoint y: 301, endPoint x: 318, endPoint y: 302, distance: 26.2
click at [318, 302] on span "1. install continuous improvement in my team" at bounding box center [420, 306] width 226 height 15
click at [318, 302] on span "1. idevelop continuous improvement in my team" at bounding box center [426, 306] width 239 height 15
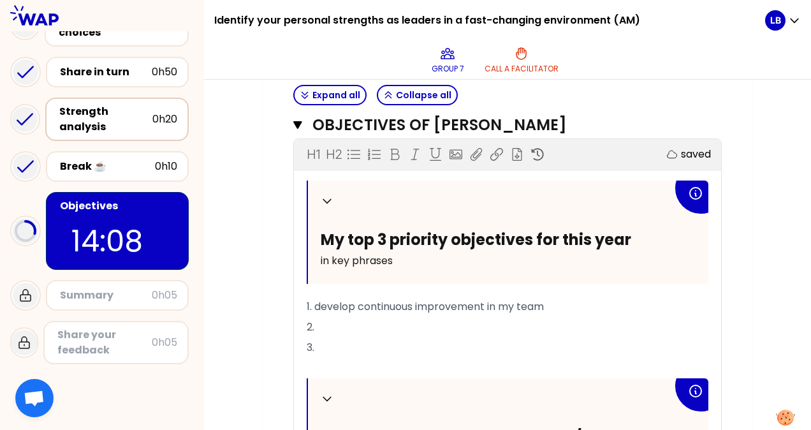
click at [351, 319] on p "2." at bounding box center [508, 327] width 402 height 20
click at [340, 340] on p "3." at bounding box center [508, 347] width 402 height 20
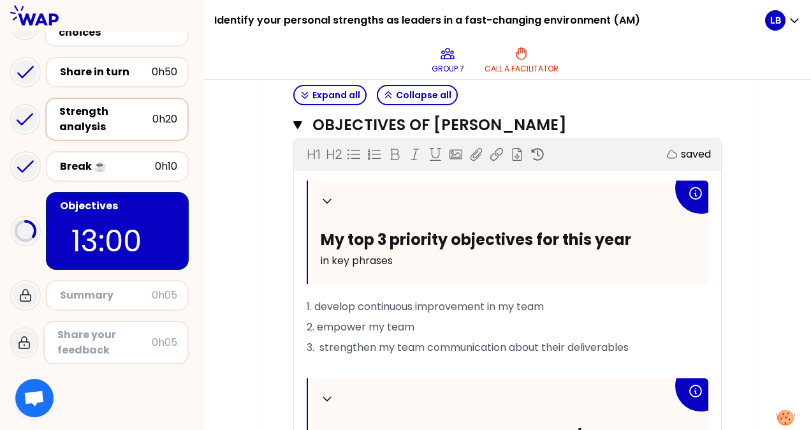
drag, startPoint x: 637, startPoint y: 340, endPoint x: 293, endPoint y: 299, distance: 347.3
click at [293, 299] on div "Objectives of [PERSON_NAME] Close H1 H2 Export saved Collapse My top 3 priority…" at bounding box center [507, 378] width 439 height 553
copy div "1. develop continuous improvement in my team 2. empower my team 3. strengthen m…"
click at [451, 358] on p "﻿" at bounding box center [508, 368] width 402 height 20
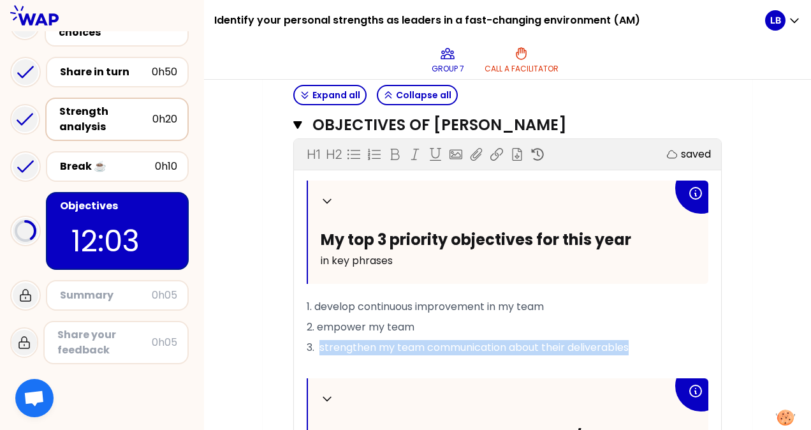
drag, startPoint x: 634, startPoint y: 342, endPoint x: 321, endPoint y: 345, distance: 312.3
click at [321, 345] on span "3. strengthen my team communication about their deliverables" at bounding box center [468, 347] width 322 height 15
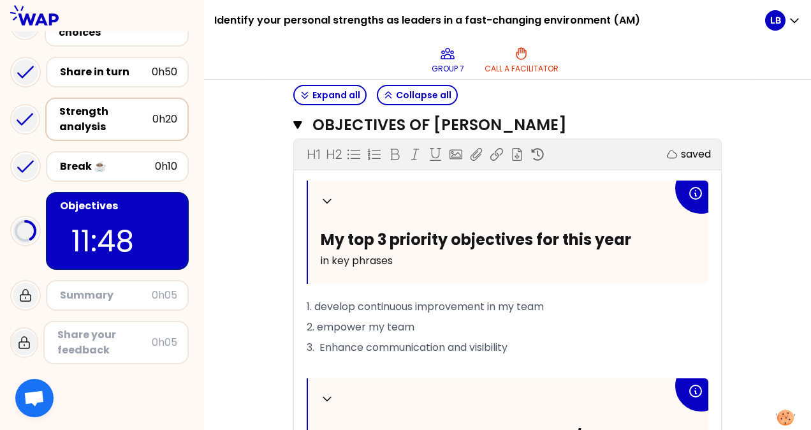
drag, startPoint x: 423, startPoint y: 325, endPoint x: 317, endPoint y: 321, distance: 105.9
click at [317, 321] on p "2. empower my team" at bounding box center [508, 327] width 402 height 20
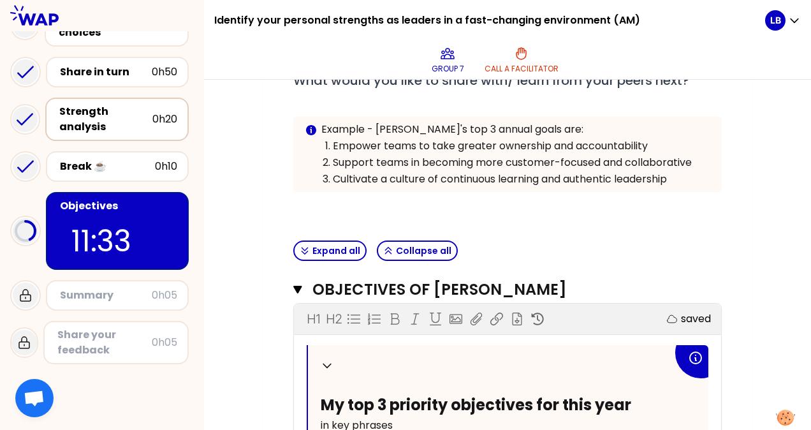
scroll to position [280, 0]
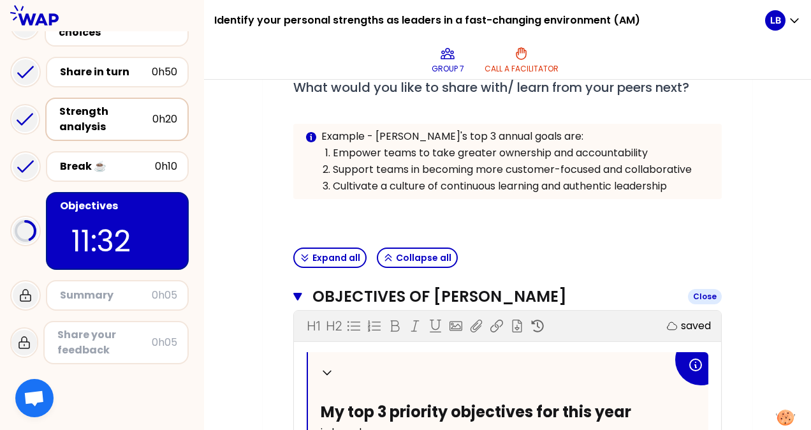
click at [300, 293] on icon "button" at bounding box center [297, 297] width 8 height 8
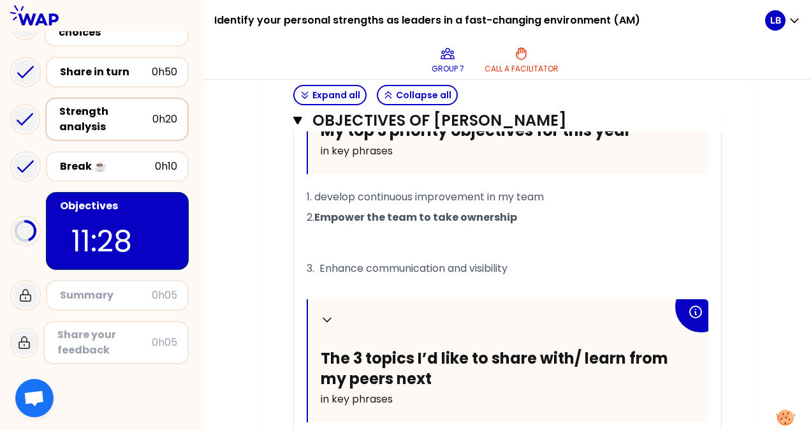
scroll to position [665, 0]
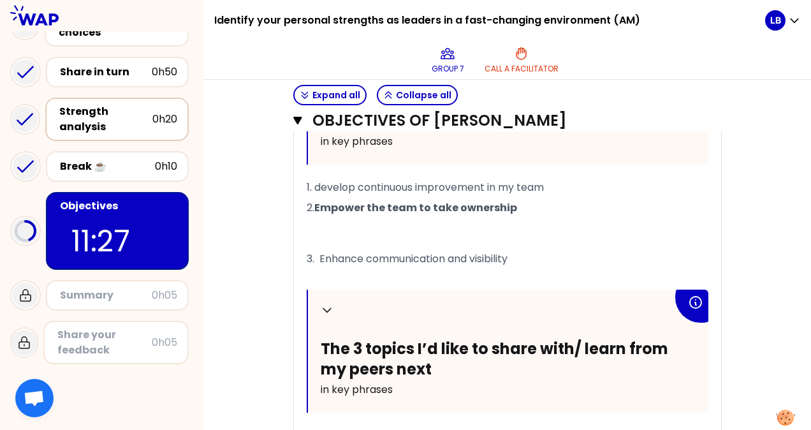
click at [436, 227] on p "2. Empower the team to take ownership" at bounding box center [508, 223] width 402 height 51
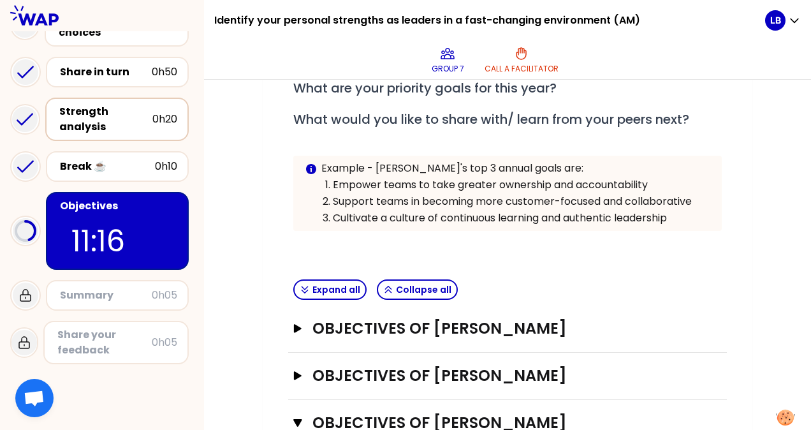
scroll to position [249, 0]
click at [301, 412] on button "Objectives of [PERSON_NAME] Close" at bounding box center [507, 422] width 428 height 20
click at [301, 412] on button "Objectives of [PERSON_NAME] Open" at bounding box center [507, 422] width 428 height 20
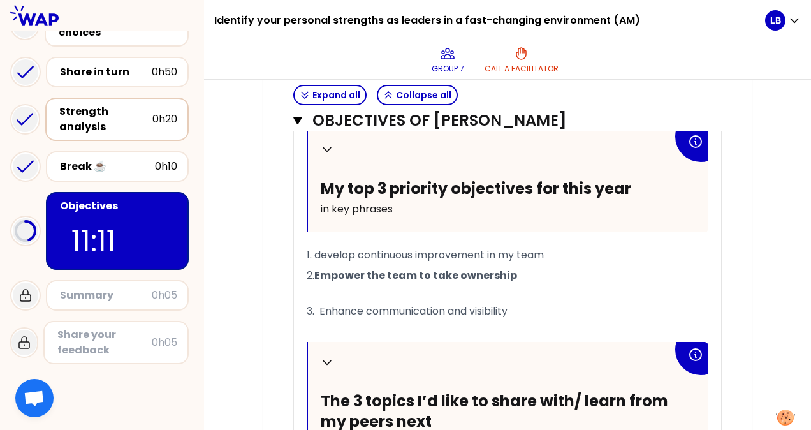
scroll to position [626, 0]
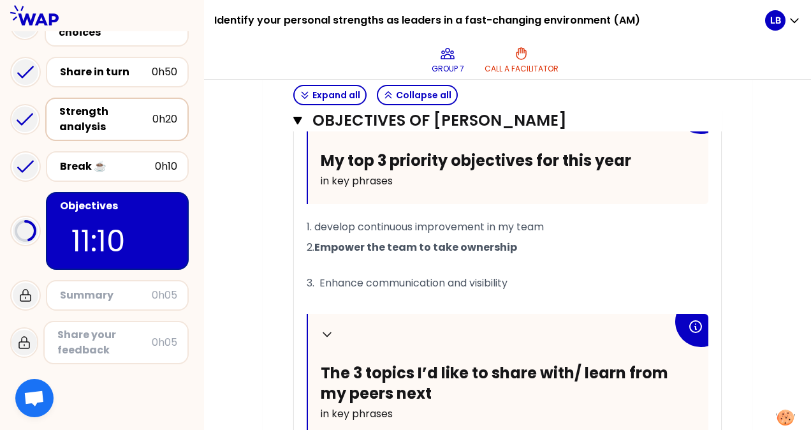
click at [353, 273] on p "3. Enhance communication and visibility" at bounding box center [508, 283] width 402 height 20
click at [522, 245] on p "2. Empower the team to take ownership" at bounding box center [508, 255] width 402 height 36
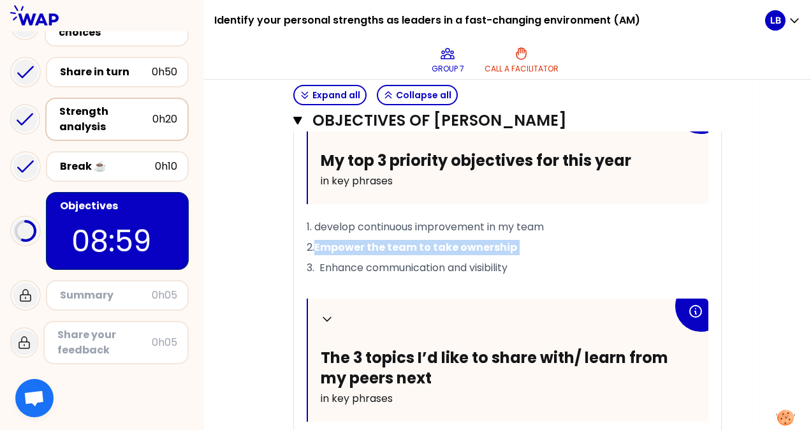
drag, startPoint x: 522, startPoint y: 245, endPoint x: 319, endPoint y: 242, distance: 203.4
click at [319, 242] on p "2. Empower the team to take ownership" at bounding box center [508, 247] width 402 height 20
click at [556, 237] on p "2. Empower the team to take ownership" at bounding box center [508, 247] width 402 height 20
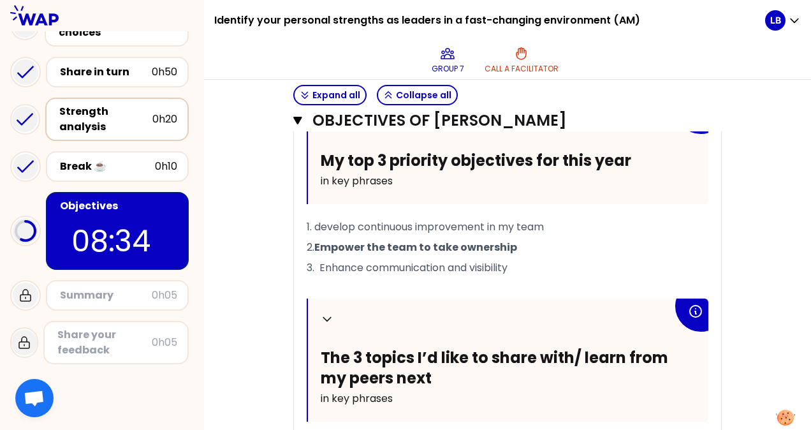
drag, startPoint x: 550, startPoint y: 218, endPoint x: 317, endPoint y: 218, distance: 232.6
click at [317, 219] on span "1. develop continuous improvement in my team" at bounding box center [425, 226] width 237 height 15
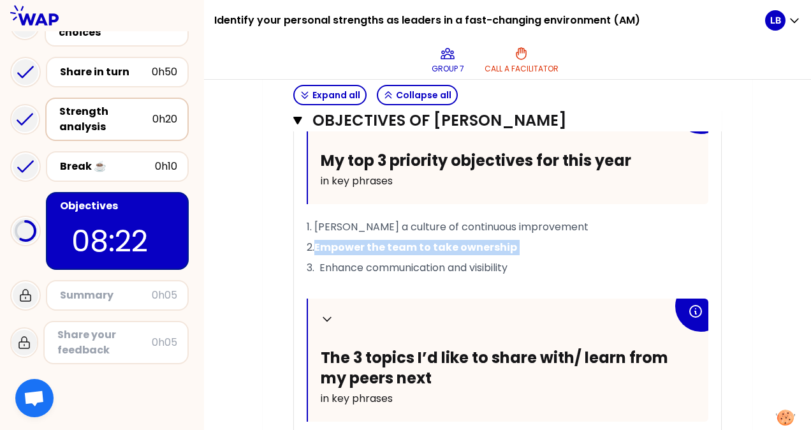
drag, startPoint x: 520, startPoint y: 243, endPoint x: 314, endPoint y: 242, distance: 206.5
click at [314, 242] on p "2. Empower the team to take ownership" at bounding box center [508, 247] width 402 height 20
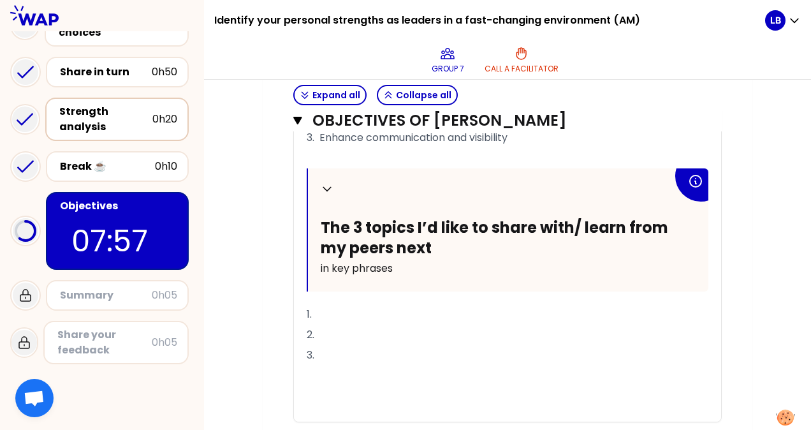
scroll to position [804, 0]
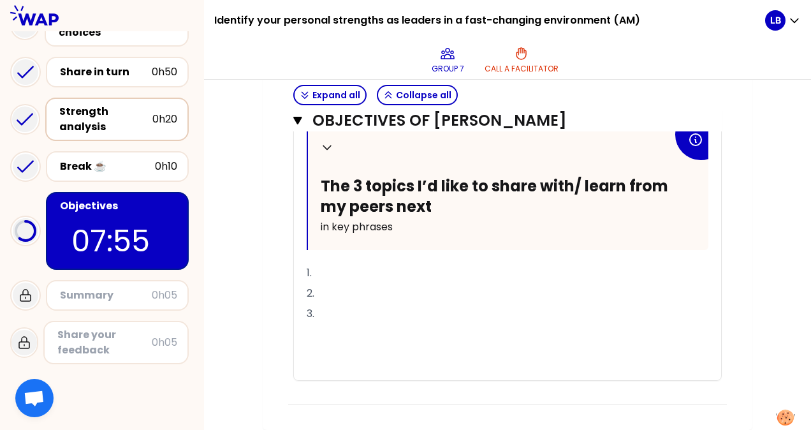
click at [384, 269] on p "1." at bounding box center [508, 273] width 402 height 20
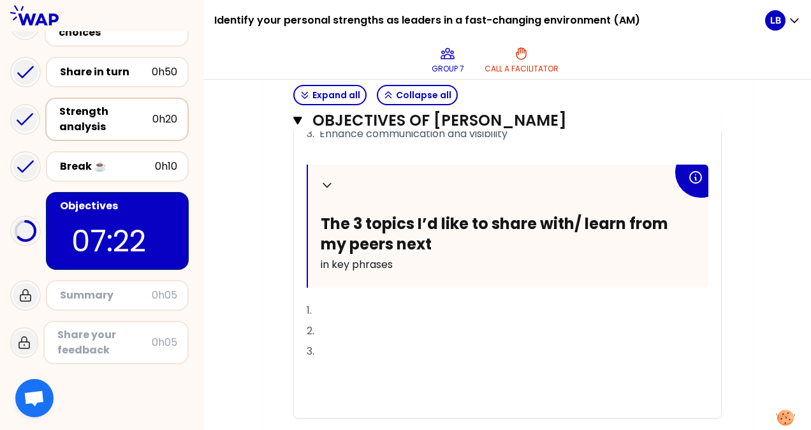
scroll to position [761, 0]
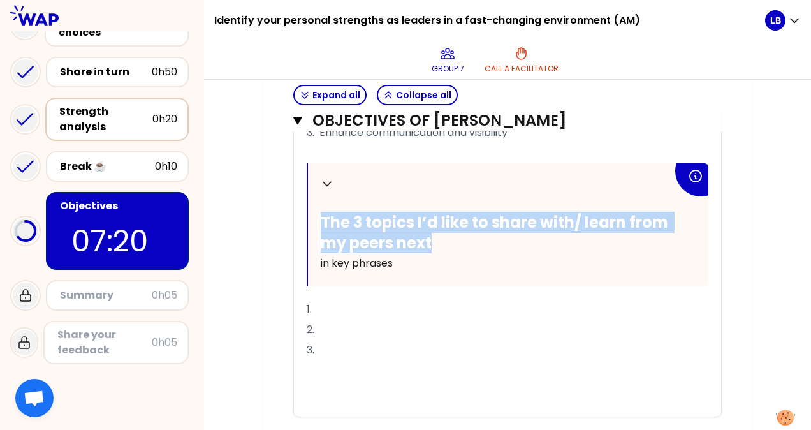
drag, startPoint x: 432, startPoint y: 249, endPoint x: 318, endPoint y: 229, distance: 115.8
click at [318, 229] on div "Collapse The 3 topics I’d like to share with/ learn from my peers next in key p…" at bounding box center [508, 224] width 400 height 123
drag, startPoint x: 431, startPoint y: 253, endPoint x: 316, endPoint y: 229, distance: 117.1
click at [316, 229] on div "Collapse The 3 topics I’d like to share with/ learn from my peers next in key p…" at bounding box center [508, 224] width 400 height 123
copy span "The 3 topics I’d like to share with/ learn from my peers next"
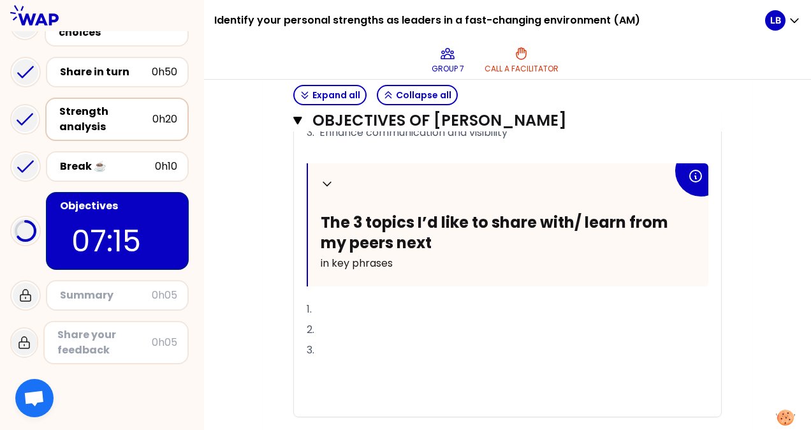
click at [354, 319] on p "1." at bounding box center [508, 309] width 402 height 20
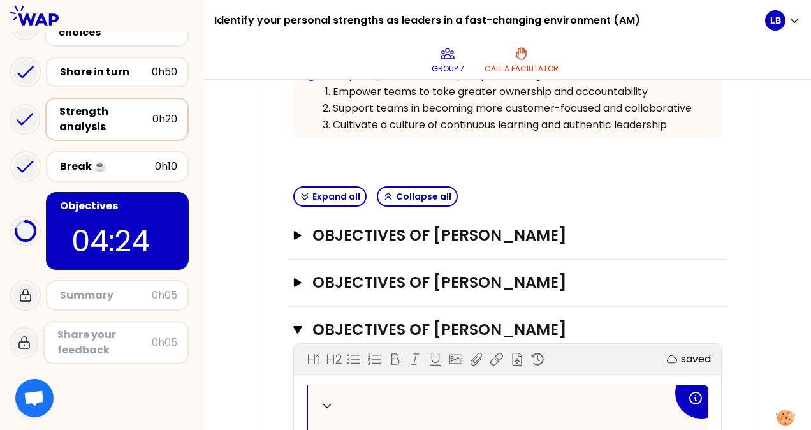
scroll to position [337, 0]
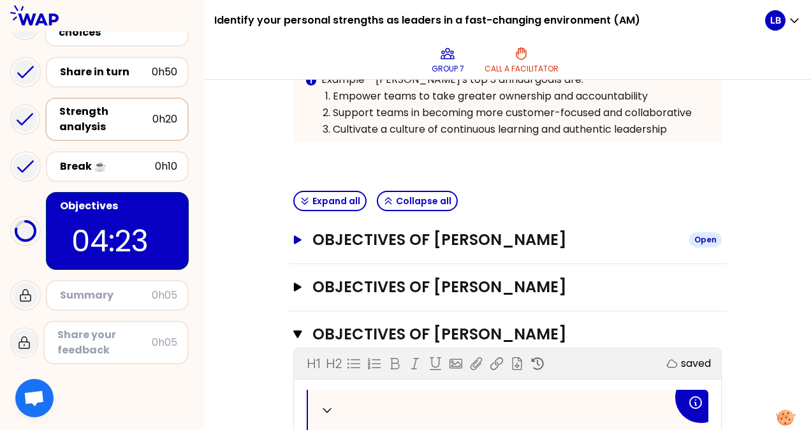
click at [297, 238] on icon "button" at bounding box center [298, 239] width 8 height 8
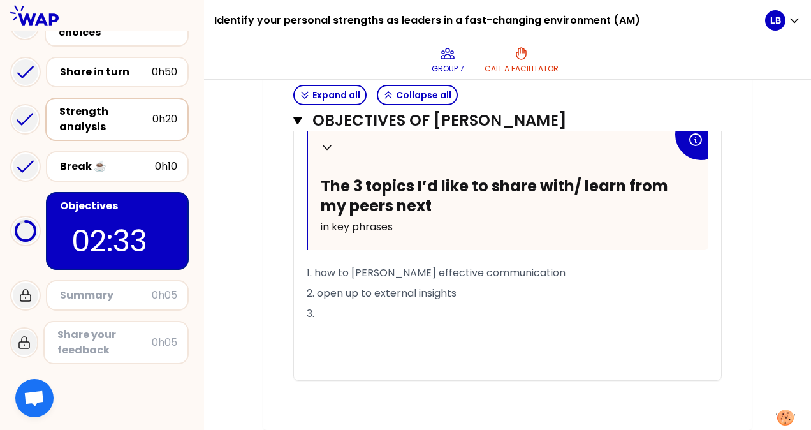
scroll to position [1347, 0]
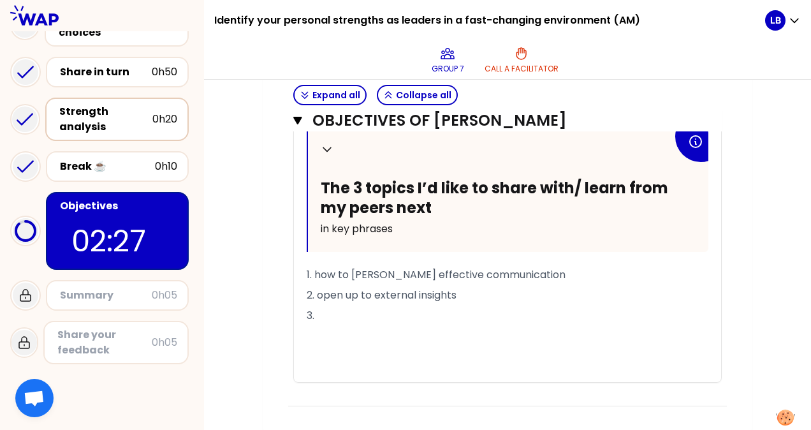
drag, startPoint x: 465, startPoint y: 302, endPoint x: 317, endPoint y: 307, distance: 148.0
click at [317, 305] on p "2. open up to external insights" at bounding box center [508, 295] width 402 height 20
click at [314, 282] on span "1. how to [PERSON_NAME] effective communication" at bounding box center [436, 274] width 259 height 15
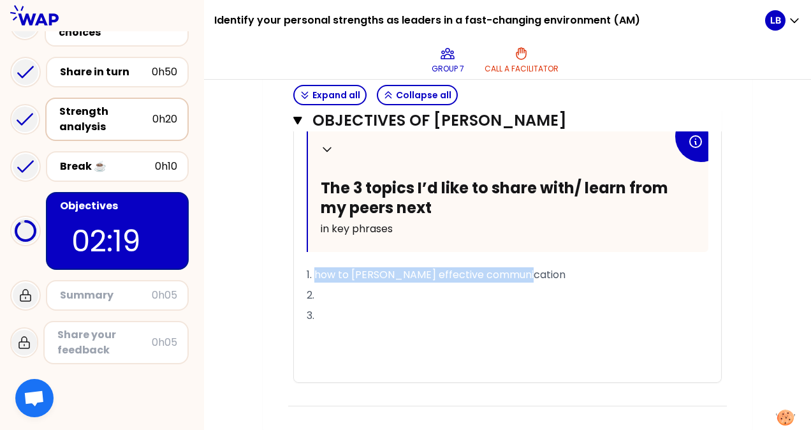
drag, startPoint x: 316, startPoint y: 285, endPoint x: 518, endPoint y: 283, distance: 201.4
click at [518, 283] on p "1. how to [PERSON_NAME] effective communication" at bounding box center [508, 275] width 402 height 20
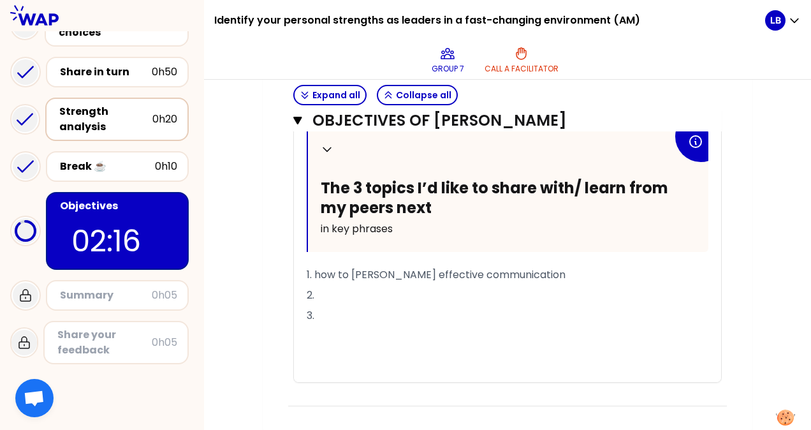
click at [321, 326] on p "3." at bounding box center [508, 315] width 402 height 20
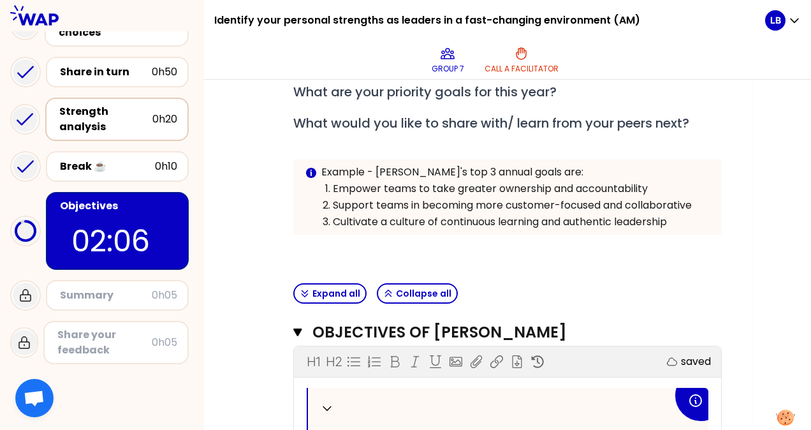
scroll to position [254, 0]
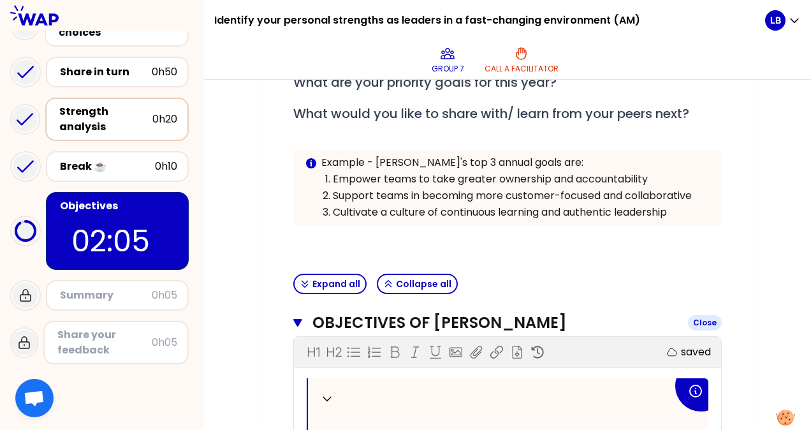
click at [298, 319] on icon "button" at bounding box center [297, 323] width 8 height 8
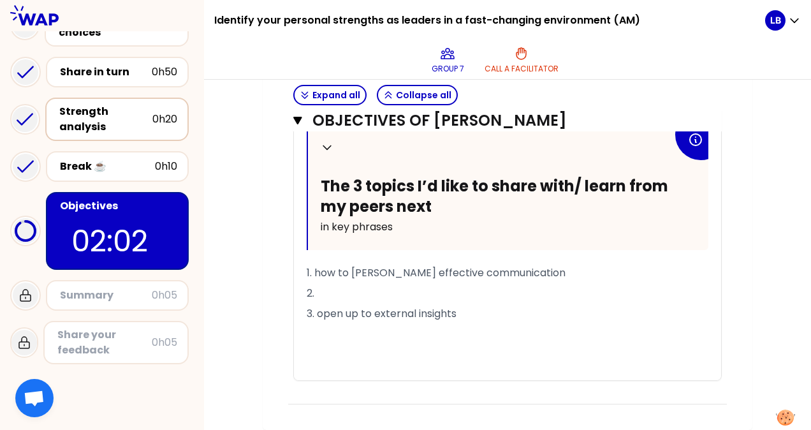
scroll to position [821, 0]
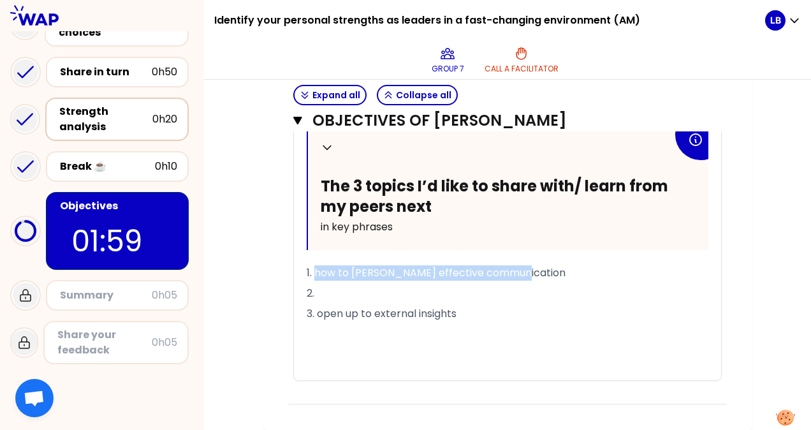
drag, startPoint x: 315, startPoint y: 259, endPoint x: 510, endPoint y: 263, distance: 195.1
click at [510, 265] on span "1. how to [PERSON_NAME] effective communication" at bounding box center [436, 272] width 259 height 15
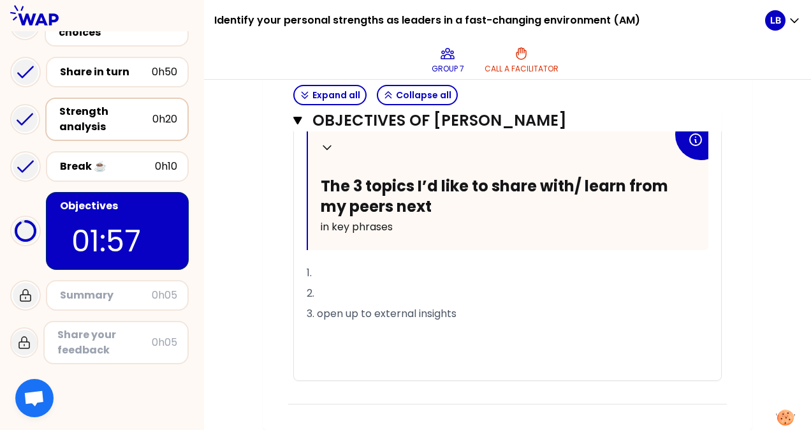
click at [331, 283] on p "2." at bounding box center [508, 293] width 402 height 20
drag, startPoint x: 318, startPoint y: 299, endPoint x: 471, endPoint y: 297, distance: 153.0
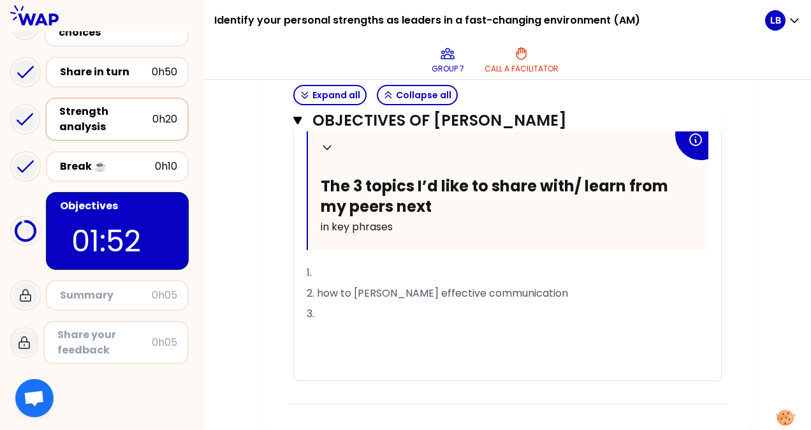
click at [325, 263] on p "1." at bounding box center [508, 273] width 402 height 20
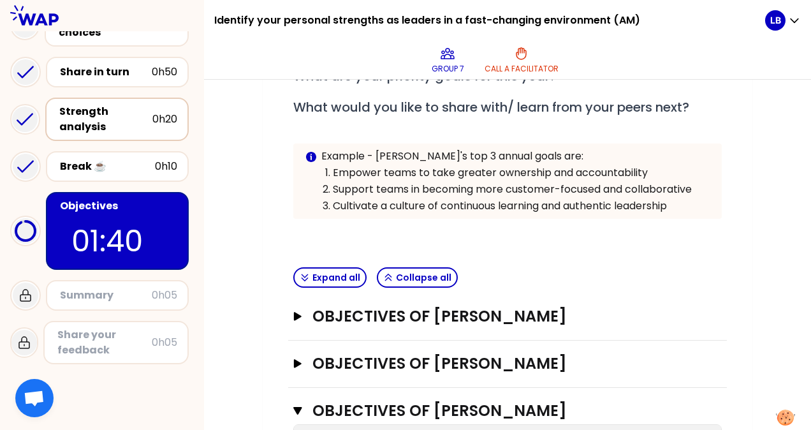
scroll to position [0, 0]
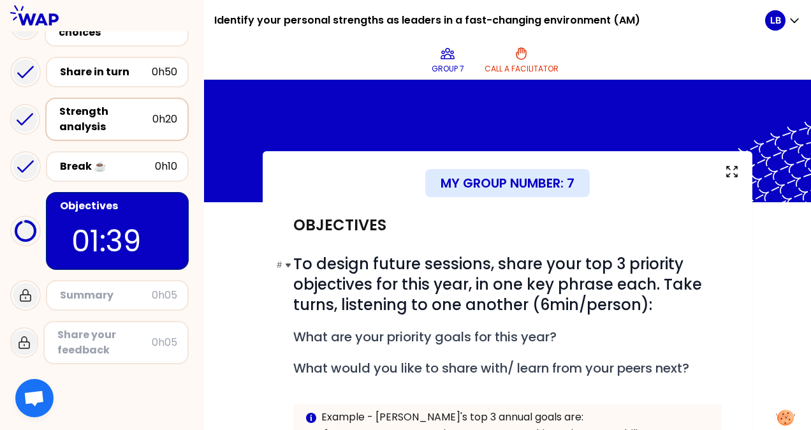
click at [551, 294] on span "To design future sessions, share your top 3 priority objectives for this year, …" at bounding box center [499, 284] width 412 height 62
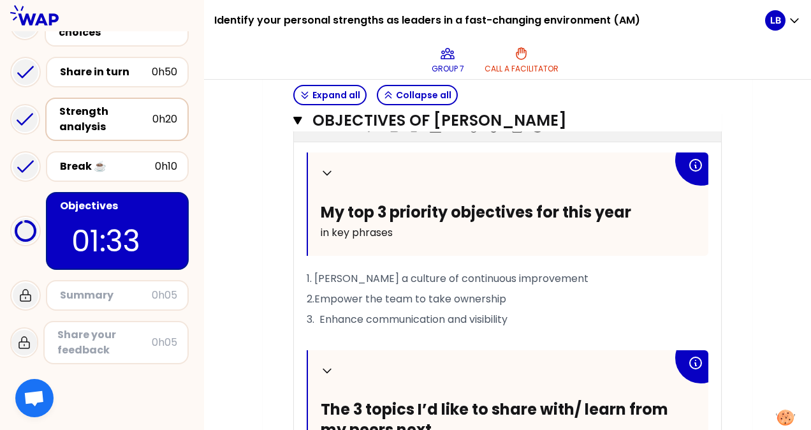
scroll to position [570, 0]
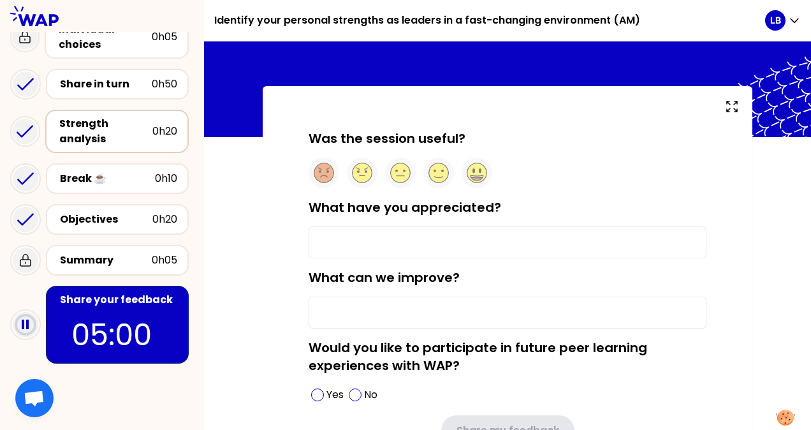
scroll to position [27, 0]
click at [439, 171] on circle at bounding box center [439, 173] width 20 height 20
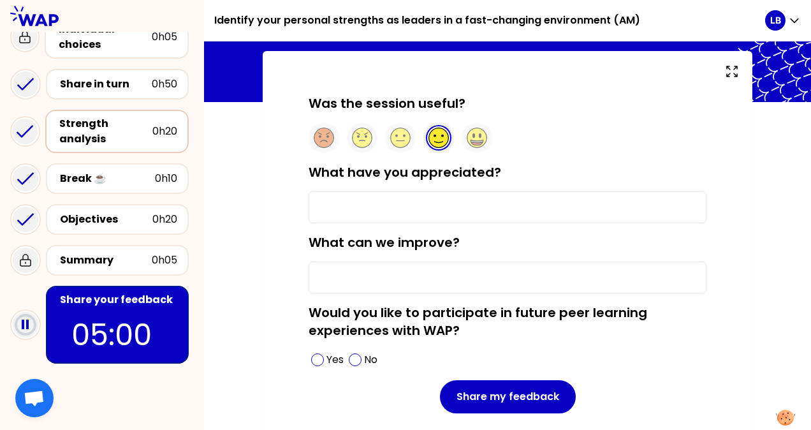
scroll to position [59, 0]
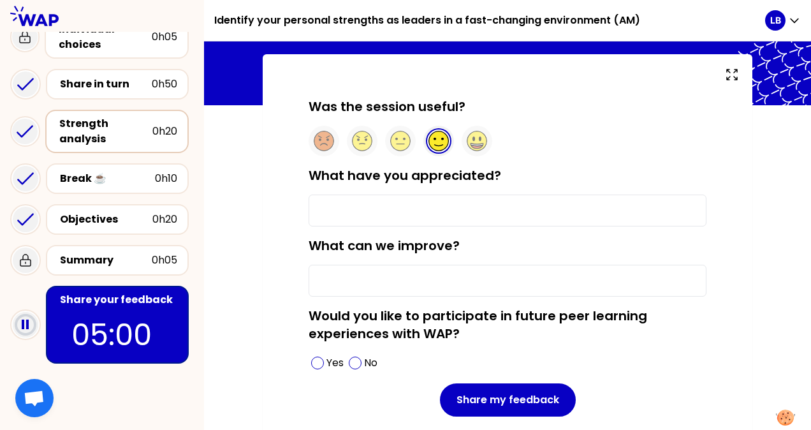
click at [447, 215] on input "What have you appreciated?" at bounding box center [507, 210] width 398 height 32
type input "feedback from others to strengthen my best practices"
click at [424, 275] on input "What can we improve?" at bounding box center [507, 281] width 398 height 32
type input "a"
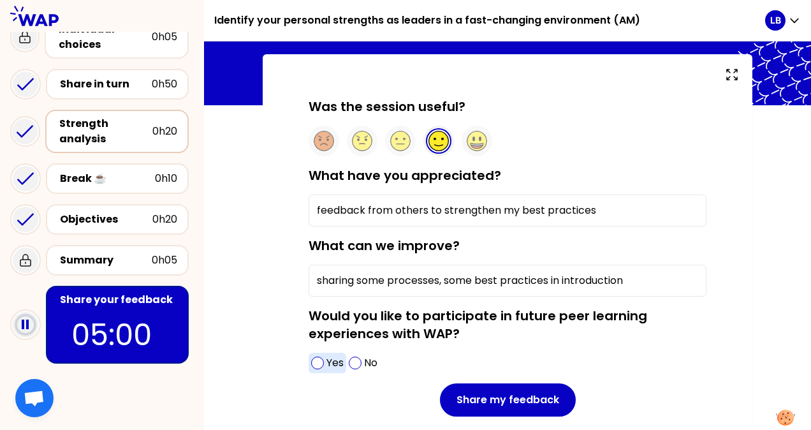
type input "sharing some processes, some best practices in introduction"
click at [321, 356] on span at bounding box center [317, 362] width 13 height 13
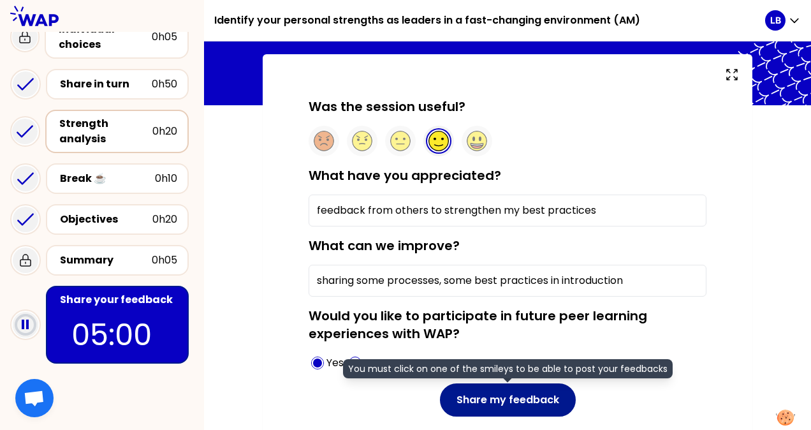
click at [530, 395] on button "Share my feedback" at bounding box center [508, 399] width 136 height 33
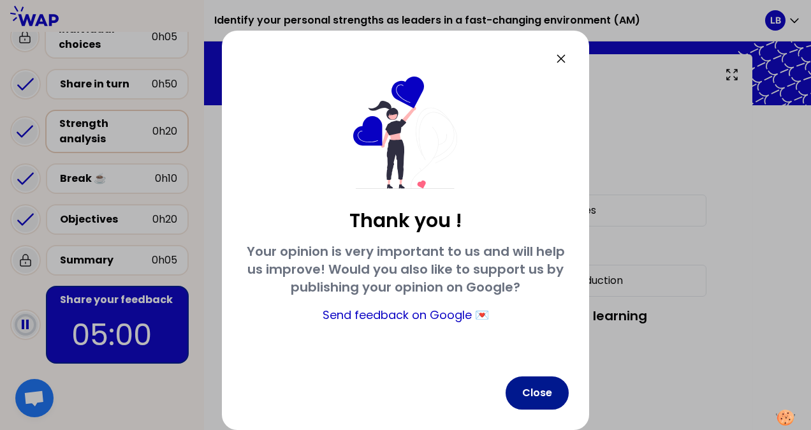
click at [542, 391] on button "Close" at bounding box center [536, 392] width 63 height 33
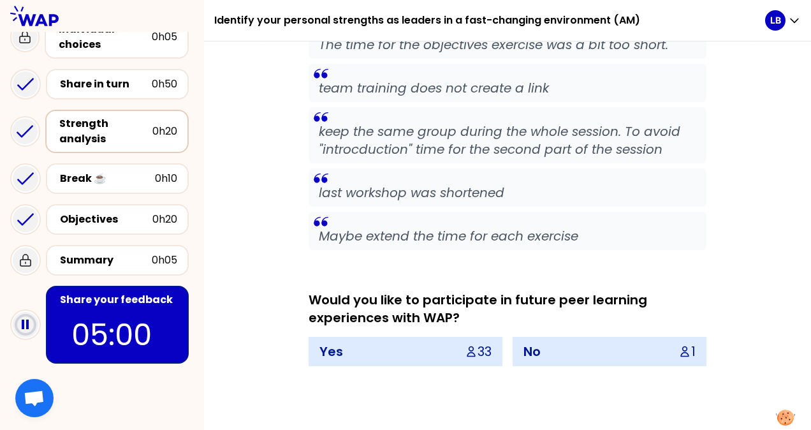
scroll to position [3006, 0]
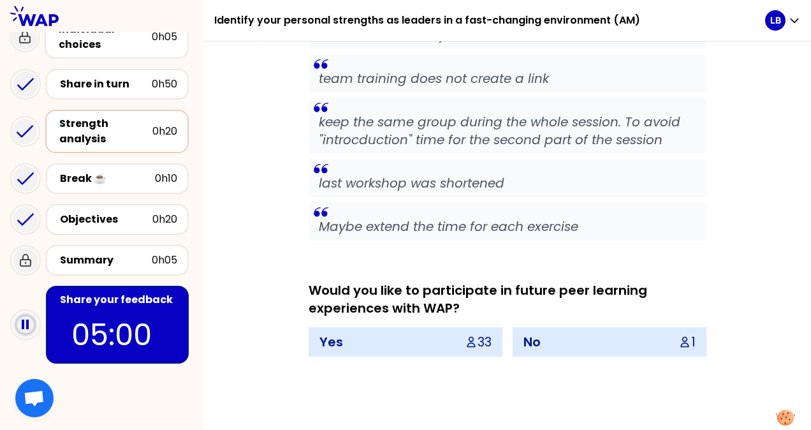
click at [683, 335] on icon at bounding box center [684, 341] width 13 height 13
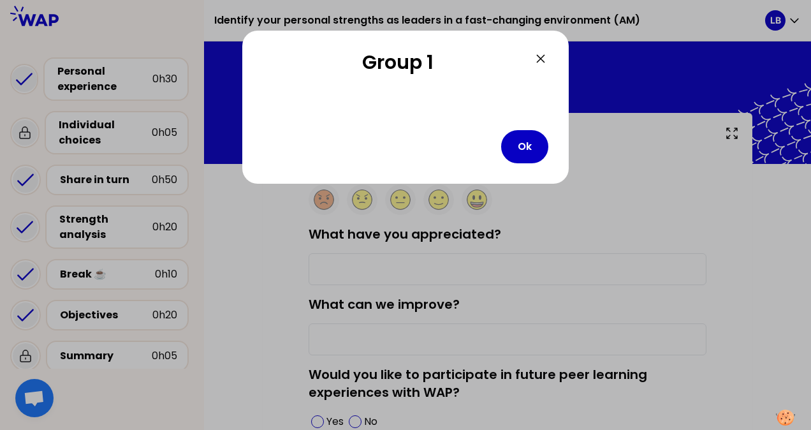
type input "feedback from others to strengthen my best practices"
type input "sharing some processes, some best practices in introduction"
